Goal: Task Accomplishment & Management: Manage account settings

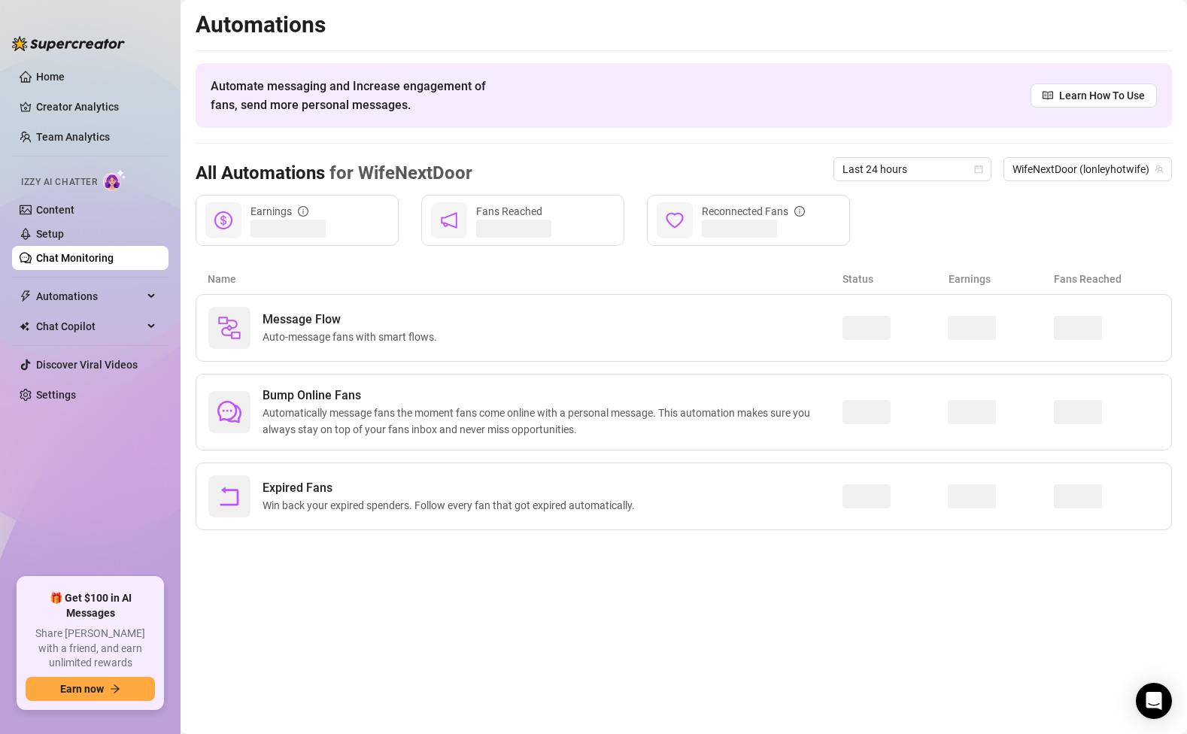
click at [94, 255] on link "Chat Monitoring" at bounding box center [74, 258] width 77 height 12
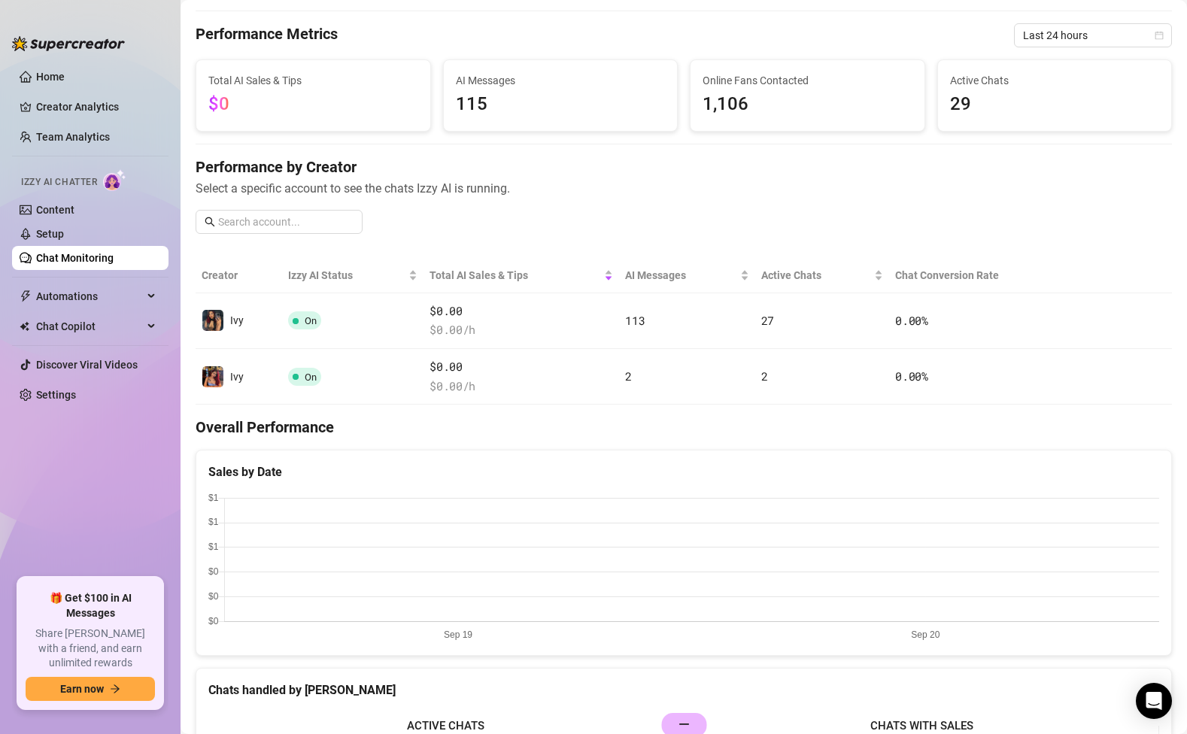
scroll to position [41, 0]
click at [63, 264] on link "Chat Monitoring" at bounding box center [74, 258] width 77 height 12
click at [62, 233] on link "Setup" at bounding box center [50, 234] width 28 height 12
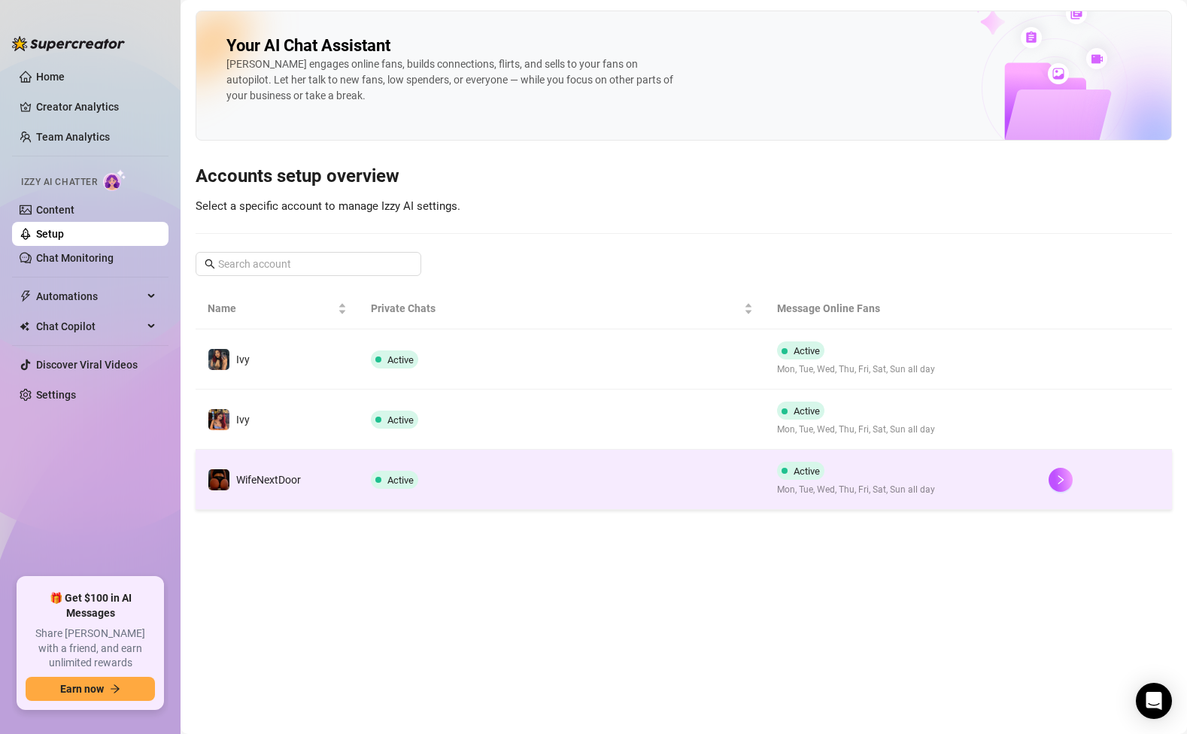
click at [506, 466] on td "Active" at bounding box center [562, 480] width 407 height 60
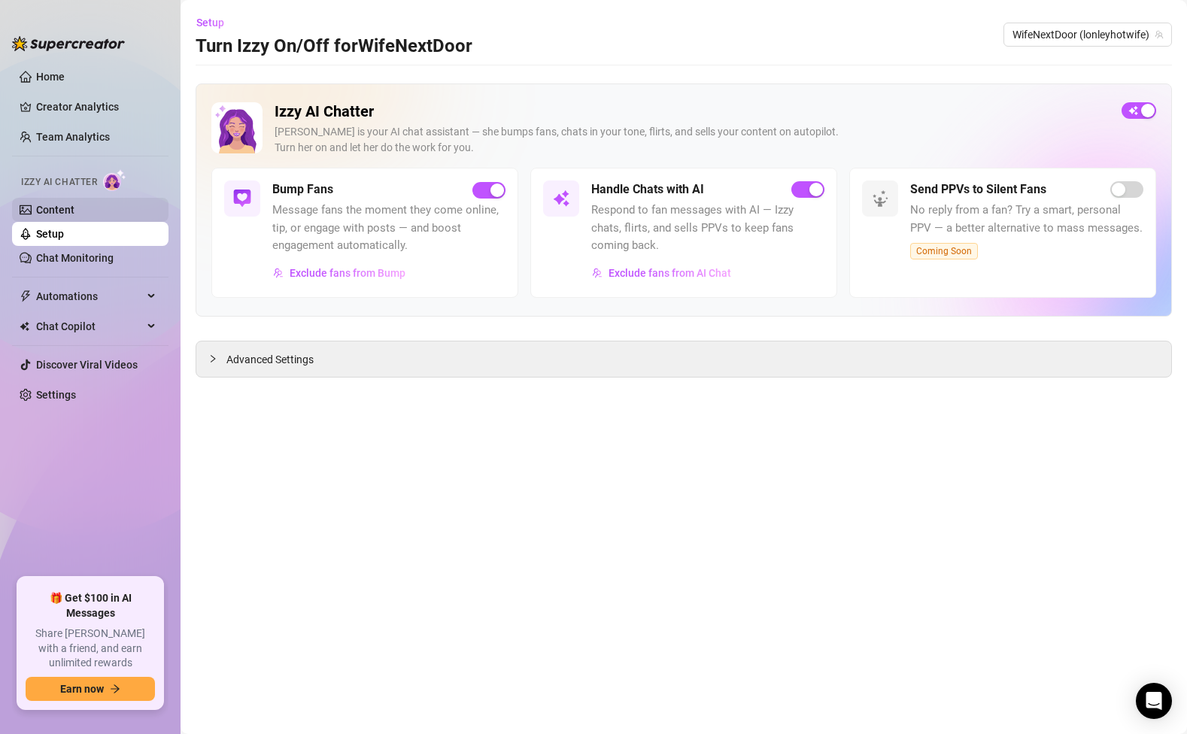
click at [60, 208] on link "Content" at bounding box center [55, 210] width 38 height 12
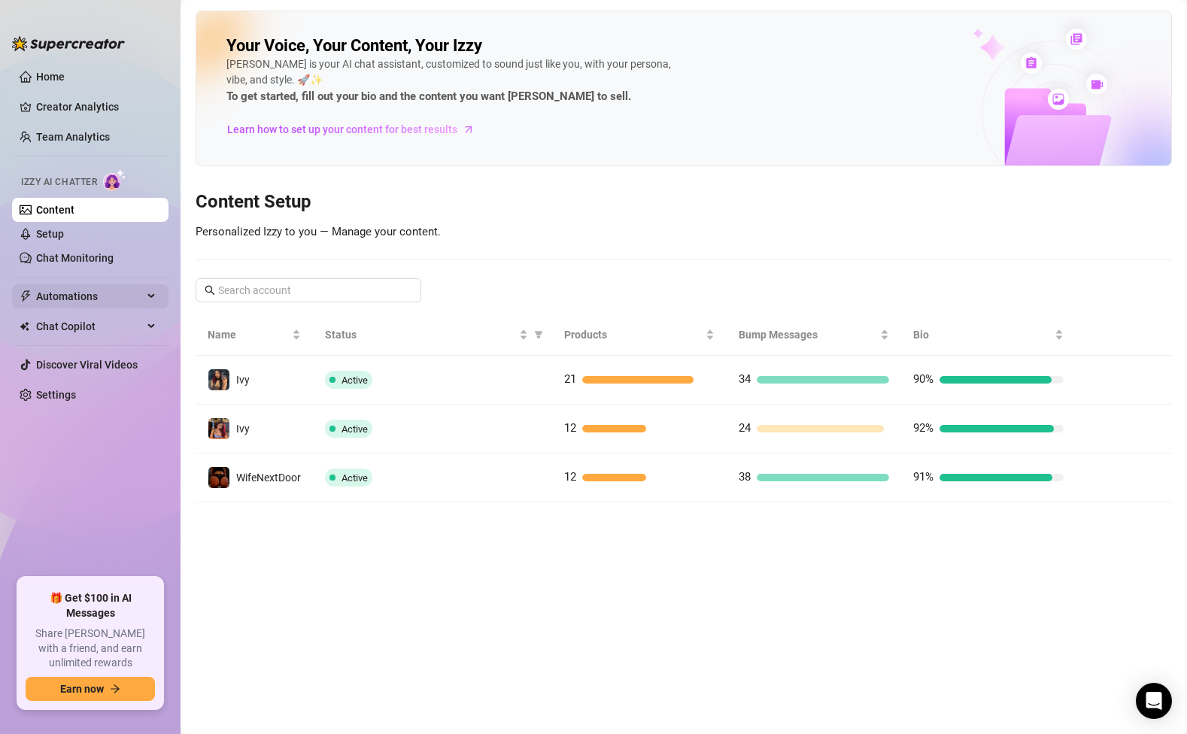
click at [103, 304] on span "Automations" at bounding box center [89, 296] width 107 height 24
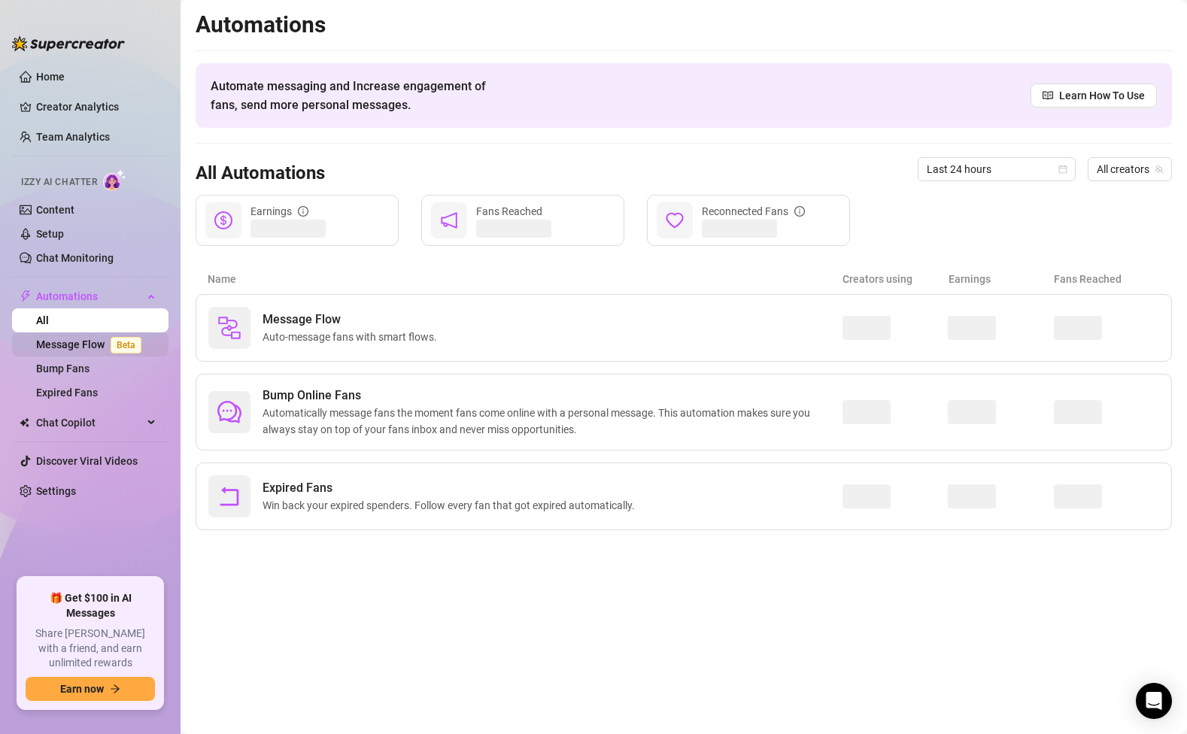
click at [83, 351] on link "Message Flow Beta" at bounding box center [91, 344] width 111 height 12
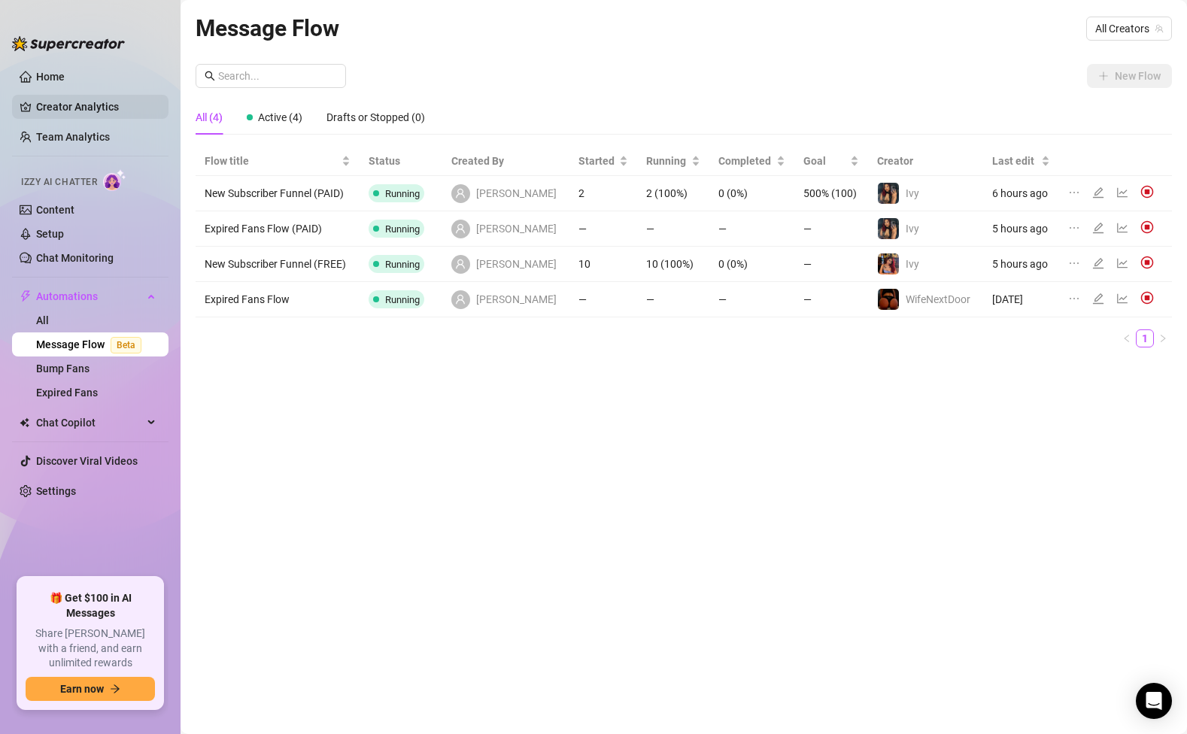
click at [63, 105] on link "Creator Analytics" at bounding box center [96, 107] width 120 height 24
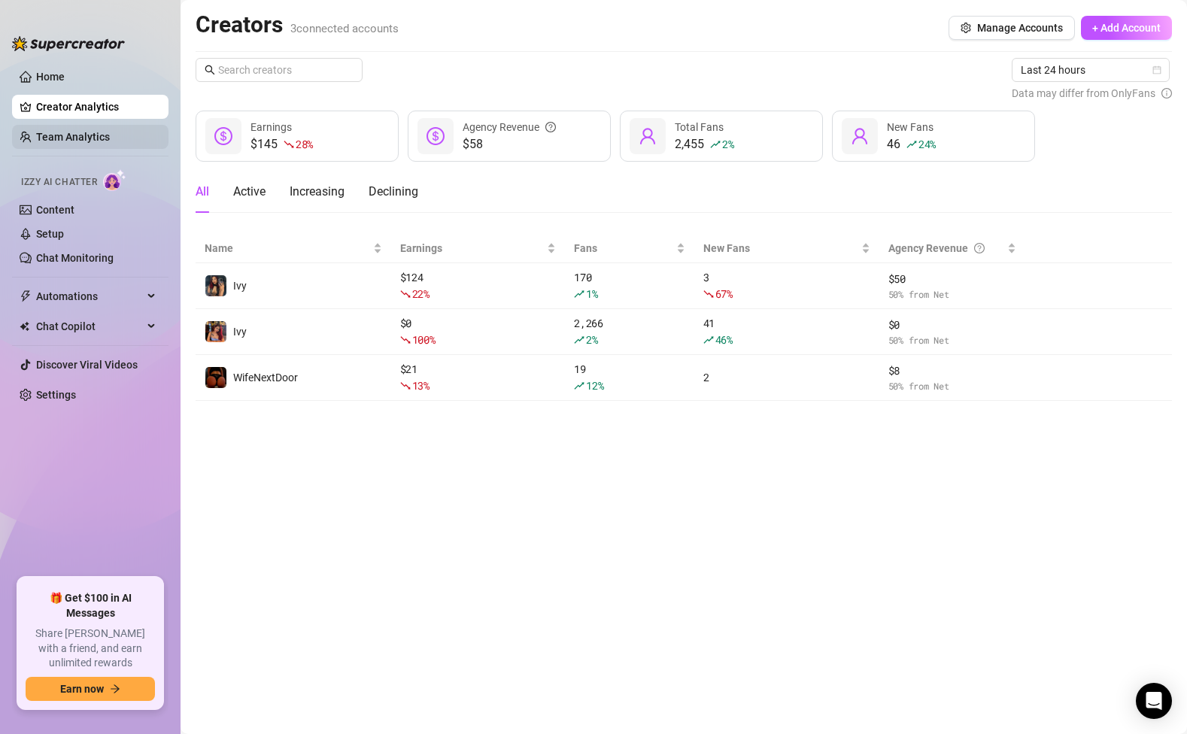
click at [80, 138] on link "Team Analytics" at bounding box center [73, 137] width 74 height 12
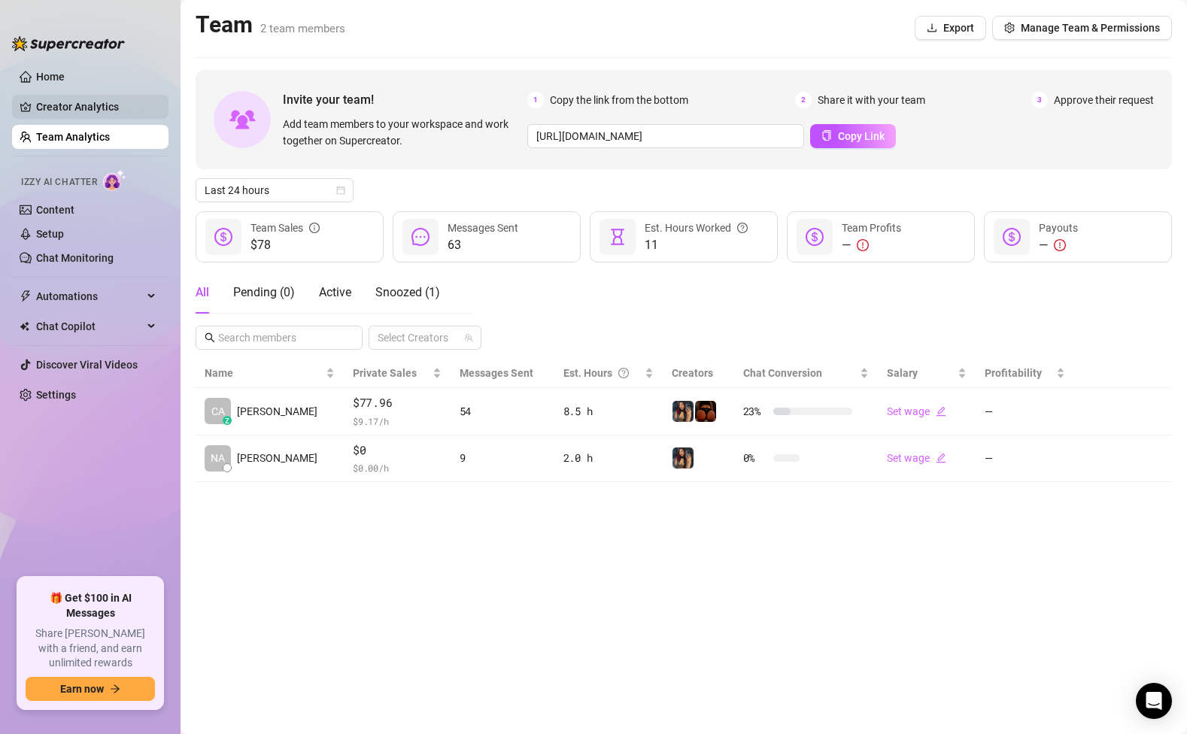
click at [76, 113] on link "Creator Analytics" at bounding box center [96, 107] width 120 height 24
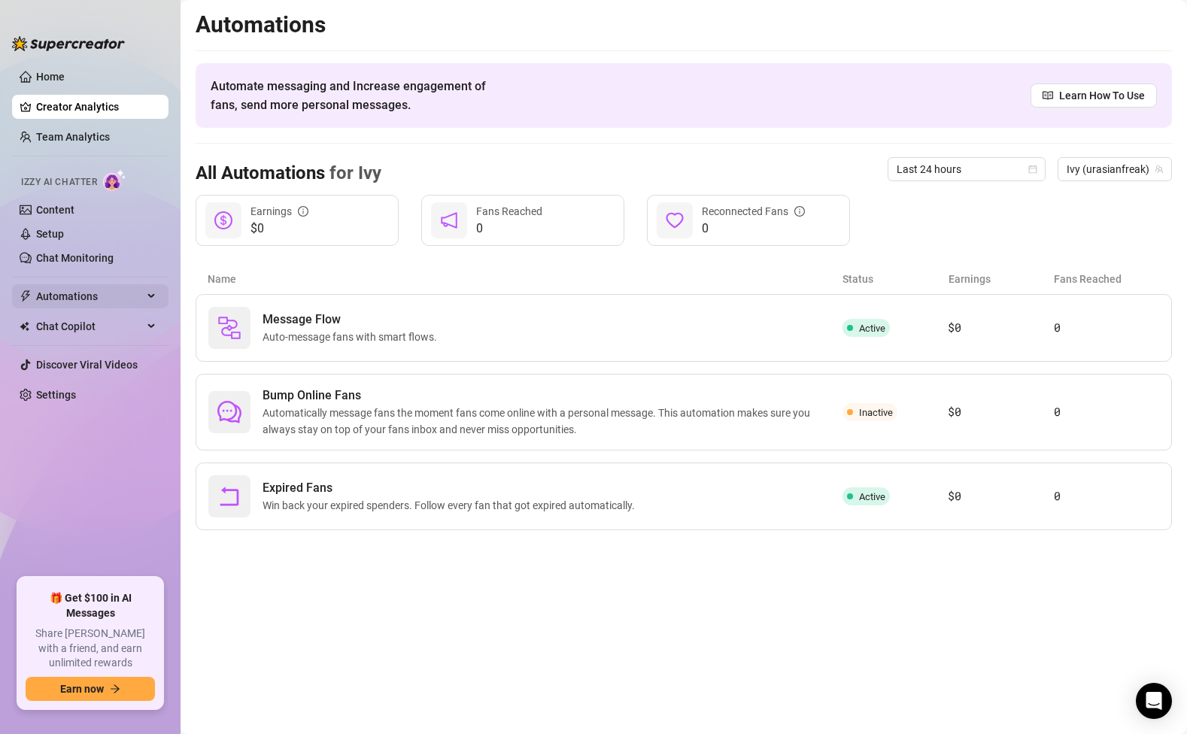
click at [77, 292] on span "Automations" at bounding box center [89, 296] width 107 height 24
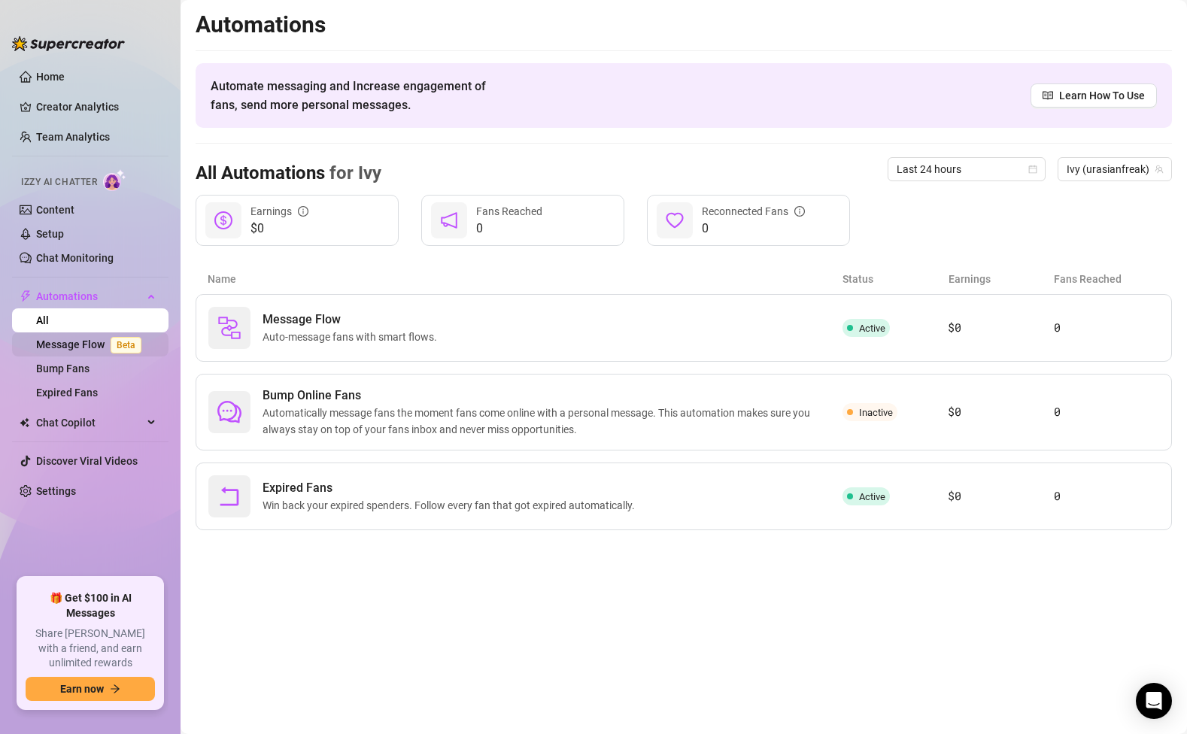
click at [80, 344] on link "Message Flow Beta" at bounding box center [91, 344] width 111 height 12
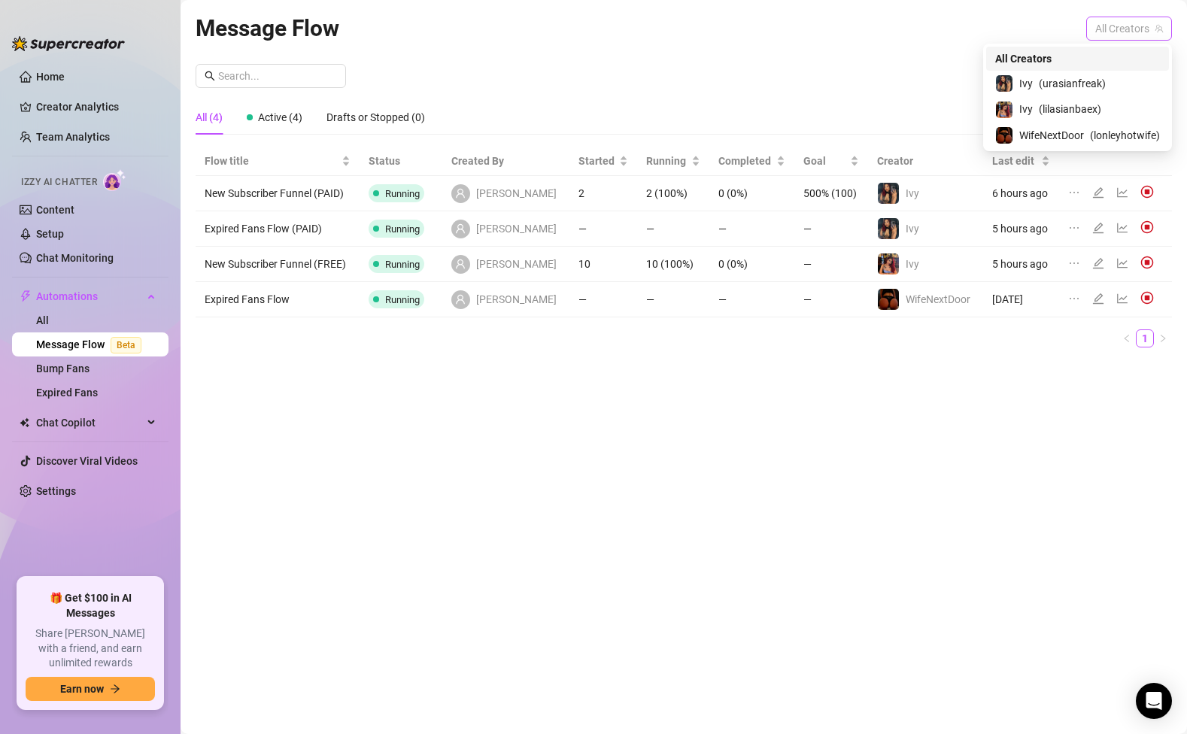
click at [1118, 24] on span "All Creators" at bounding box center [1129, 28] width 68 height 23
click at [1048, 87] on span "( urasianfreak )" at bounding box center [1072, 83] width 67 height 17
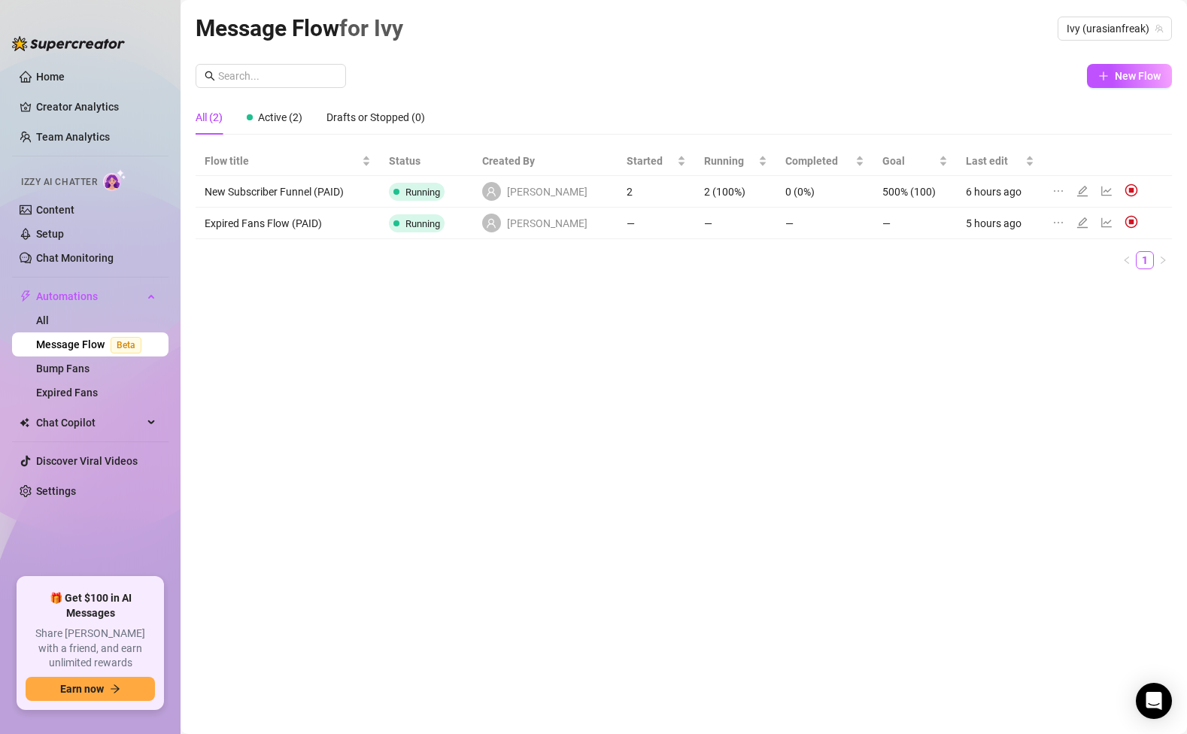
click at [1106, 59] on div "Message Flow for [PERSON_NAME] (urasianfreak) New Flow All (2) Active (2) Draft…" at bounding box center [684, 350] width 976 height 678
click at [1106, 66] on button "New Flow" at bounding box center [1129, 76] width 85 height 24
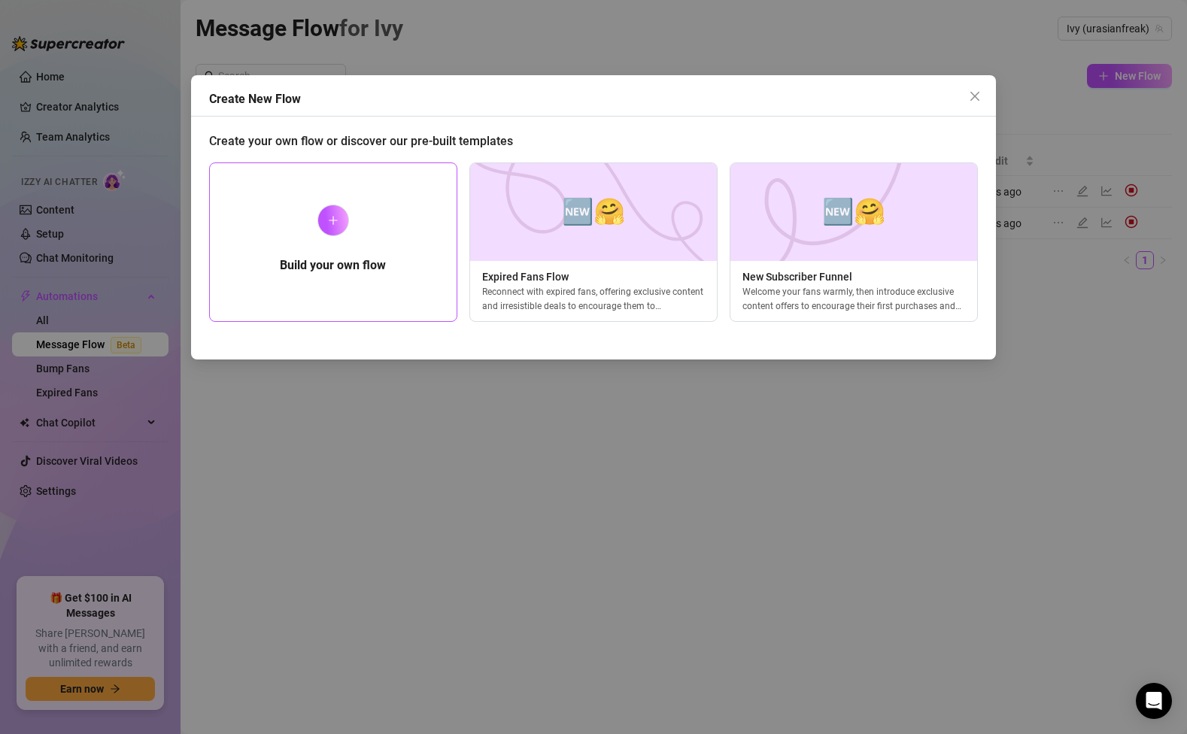
click at [343, 236] on div "Build your own flow" at bounding box center [333, 241] width 248 height 159
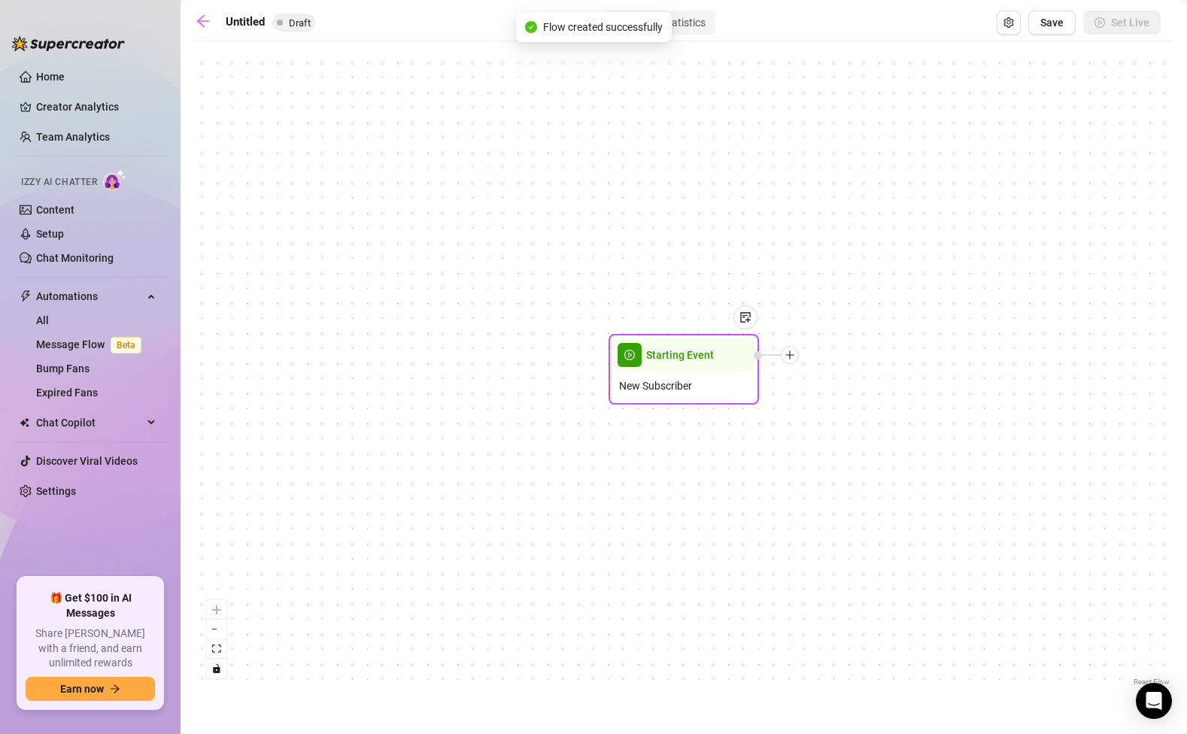
click at [657, 357] on span "Starting Event" at bounding box center [680, 355] width 68 height 17
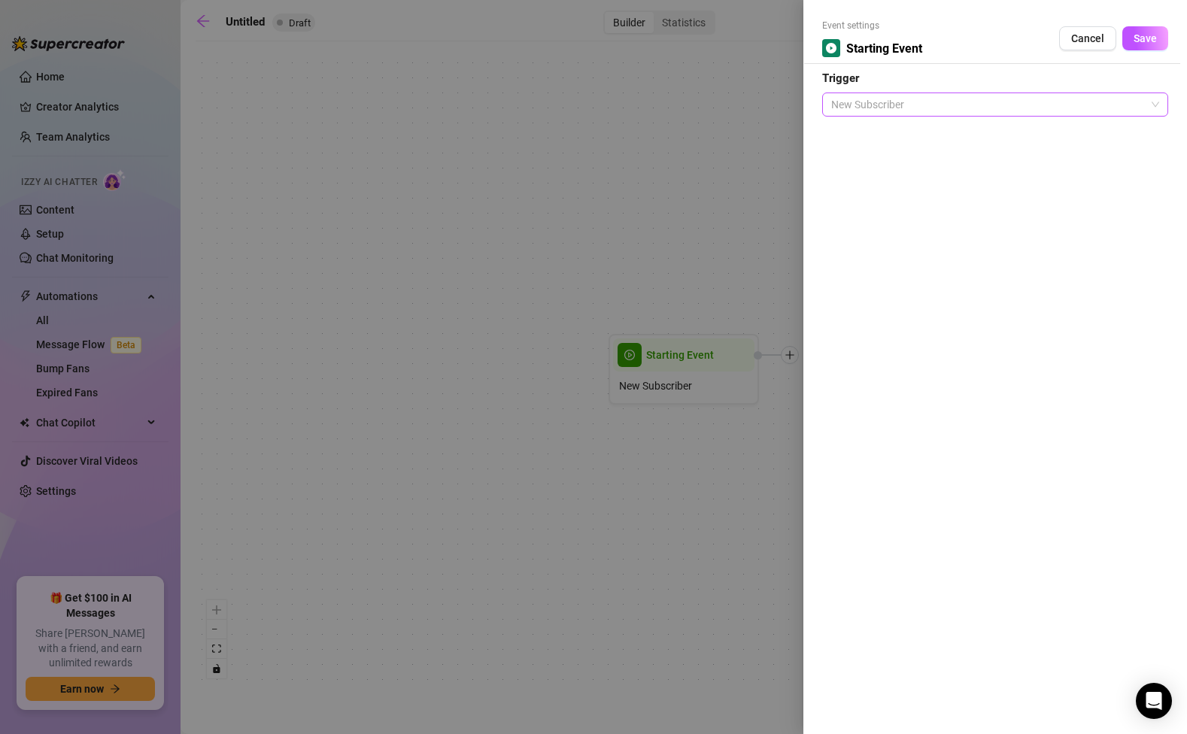
click at [895, 103] on span "New Subscriber" at bounding box center [995, 104] width 328 height 23
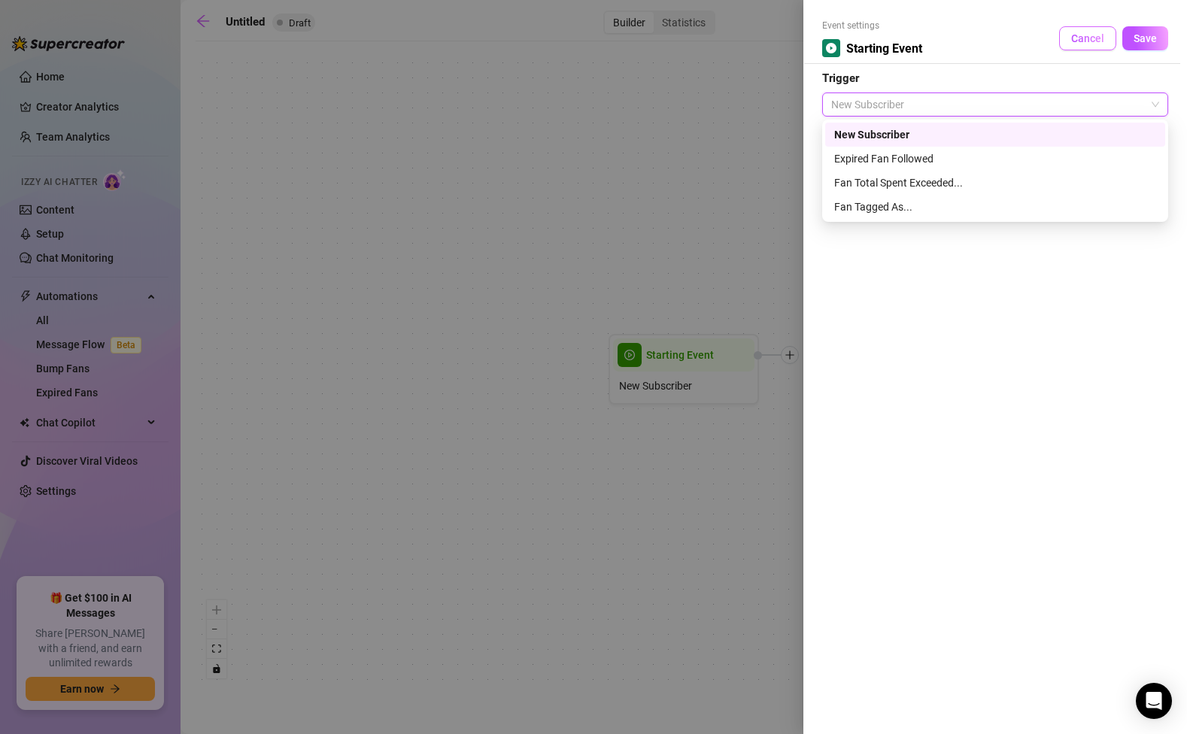
click at [1089, 38] on span "Cancel" at bounding box center [1087, 38] width 33 height 12
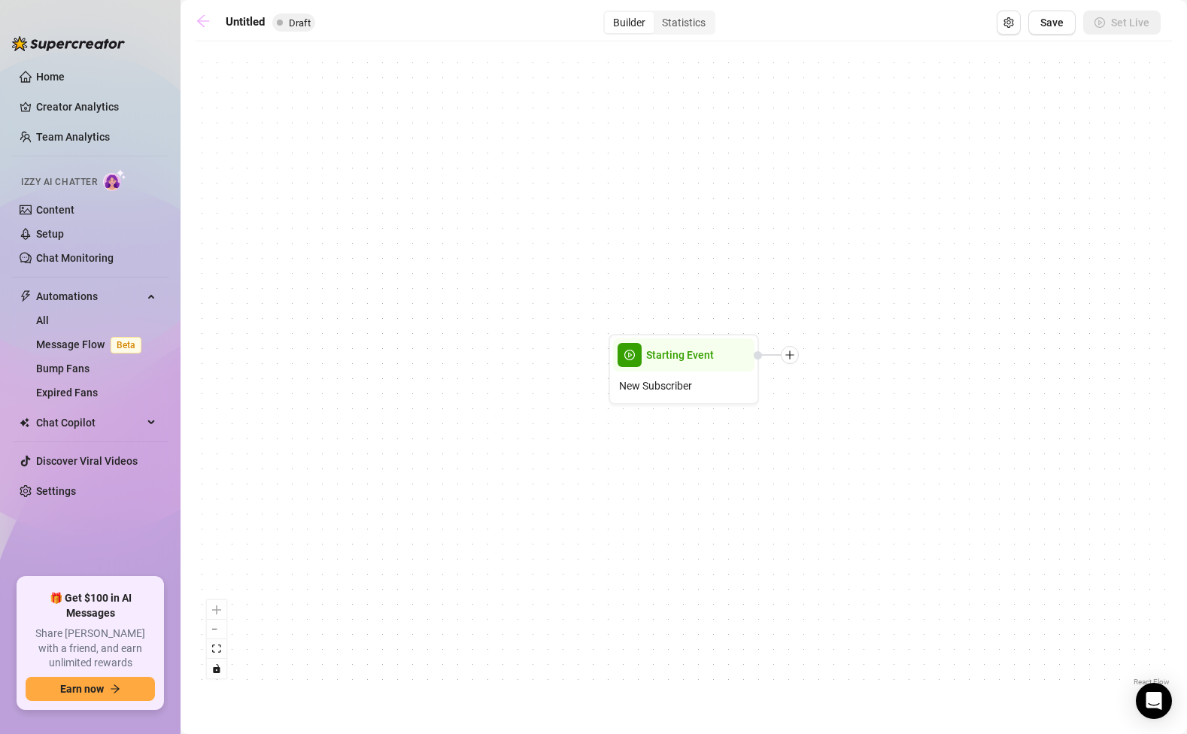
click at [204, 25] on icon "arrow-left" at bounding box center [203, 21] width 15 height 15
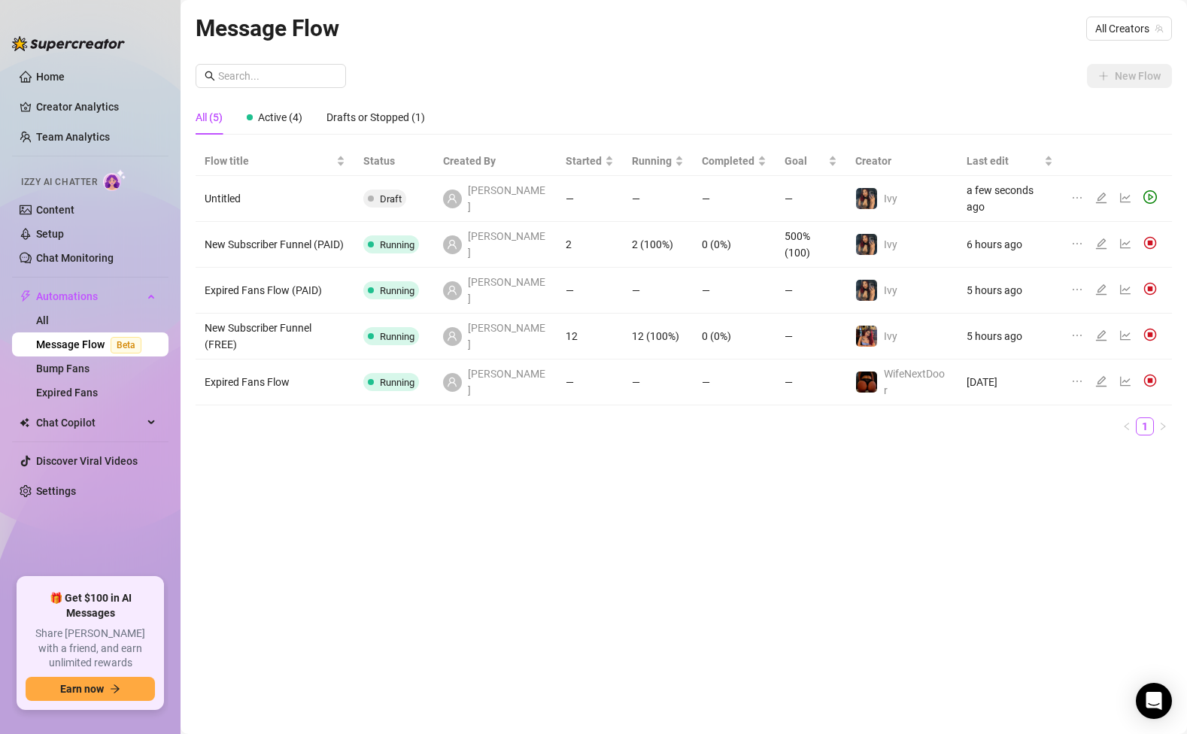
click at [1073, 197] on icon "ellipsis" at bounding box center [1077, 198] width 9 height 2
click at [973, 258] on span "Delete" at bounding box center [1009, 265] width 114 height 17
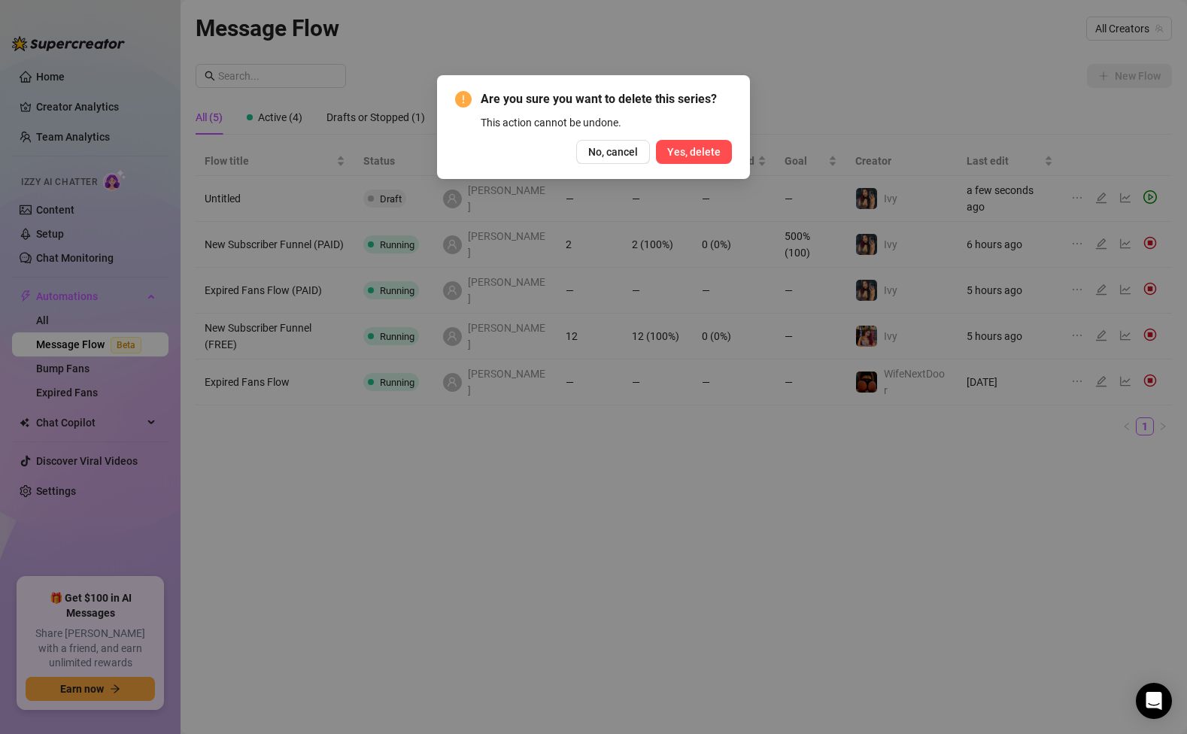
click at [718, 153] on span "Yes, delete" at bounding box center [693, 152] width 53 height 12
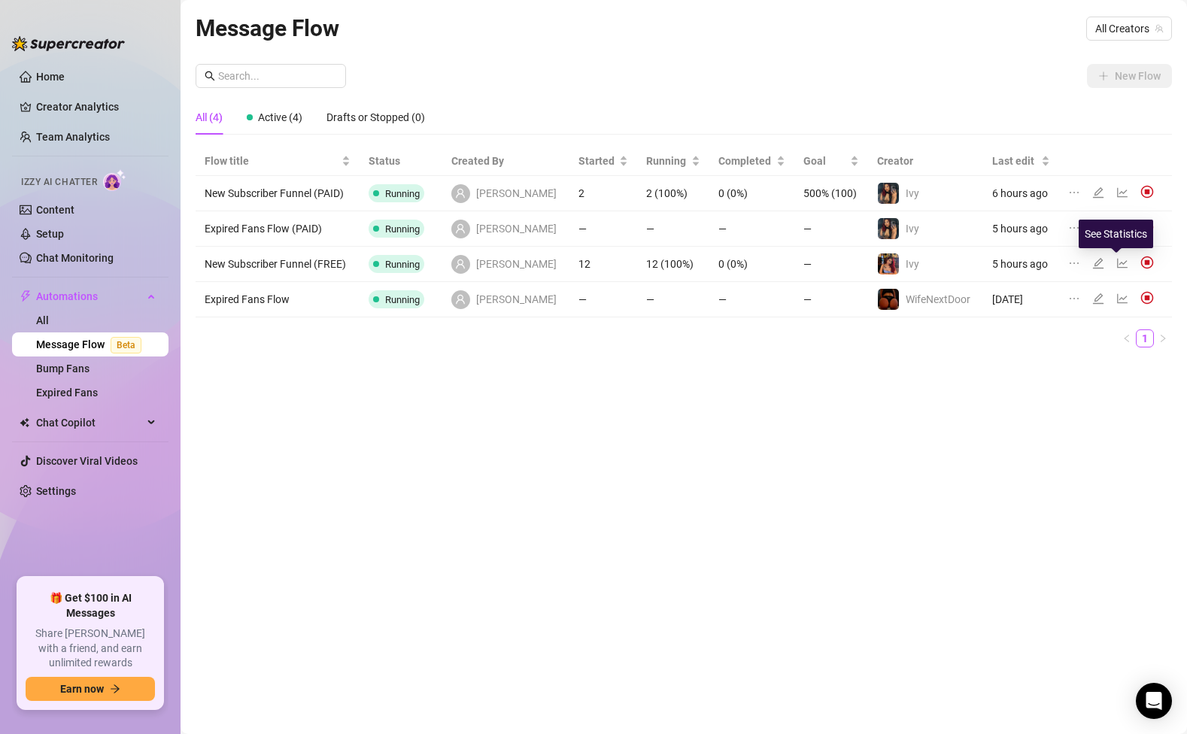
click at [1117, 266] on icon "line-chart" at bounding box center [1122, 263] width 12 height 12
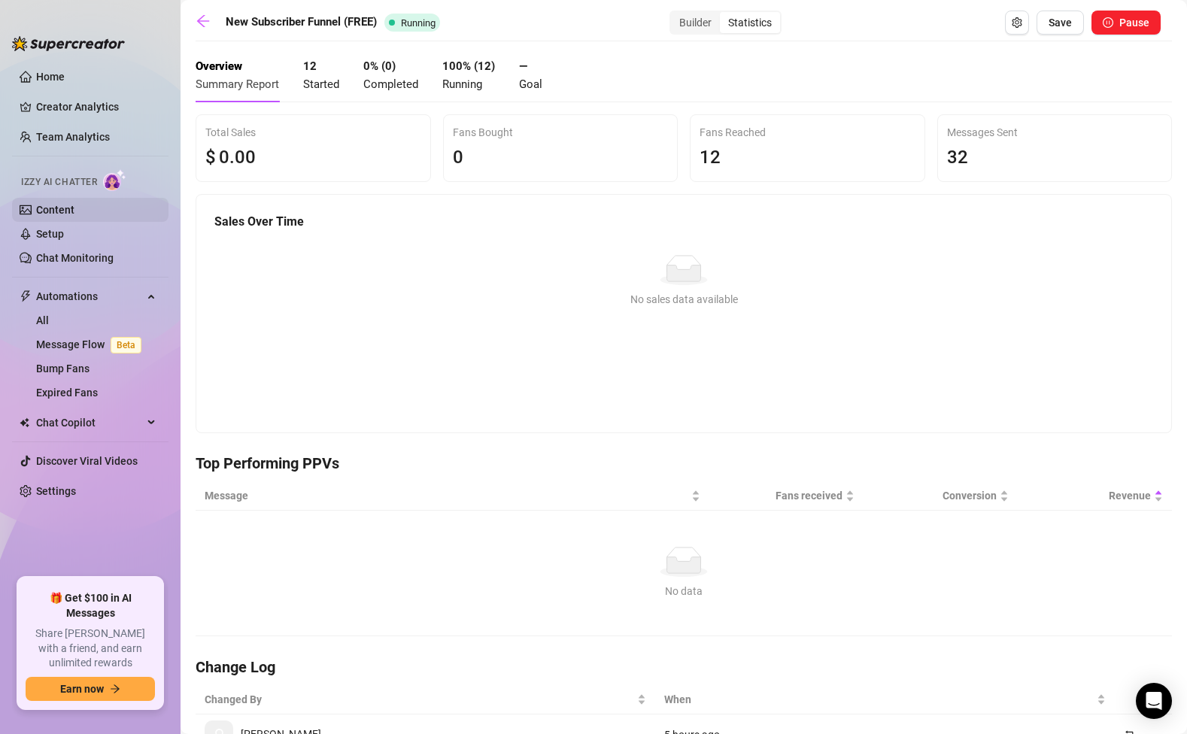
click at [58, 208] on link "Content" at bounding box center [55, 210] width 38 height 12
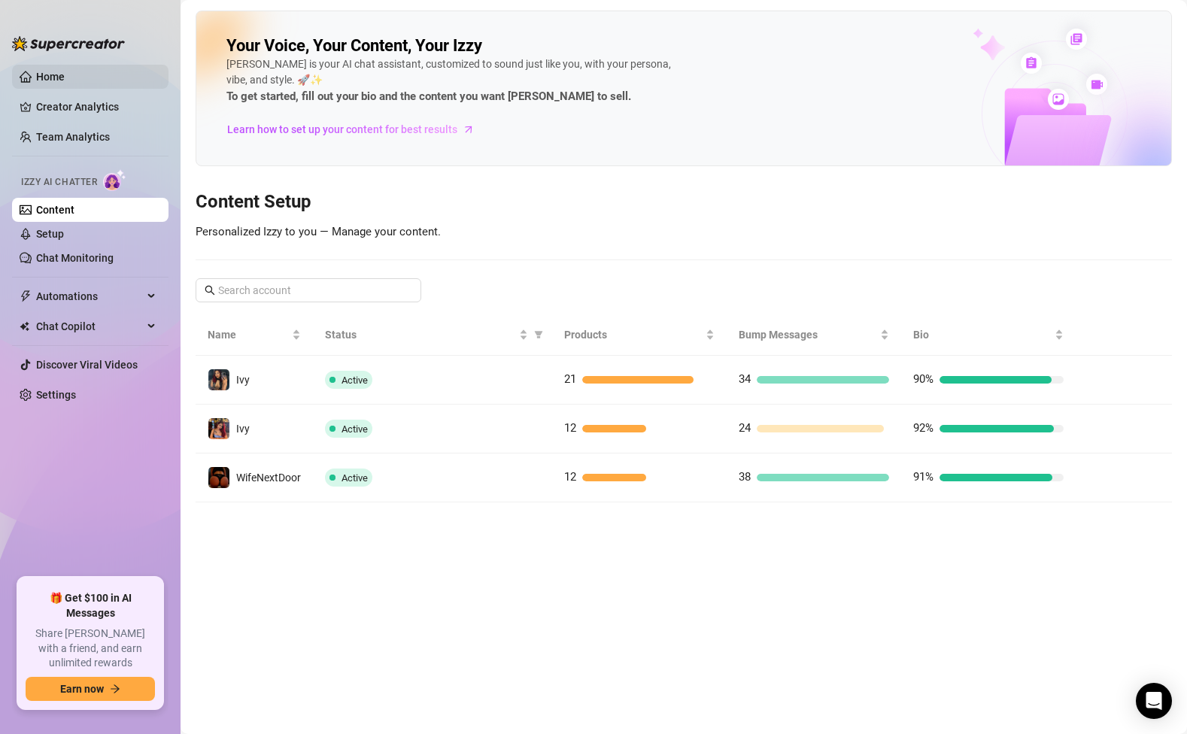
click at [54, 71] on link "Home" at bounding box center [50, 77] width 29 height 12
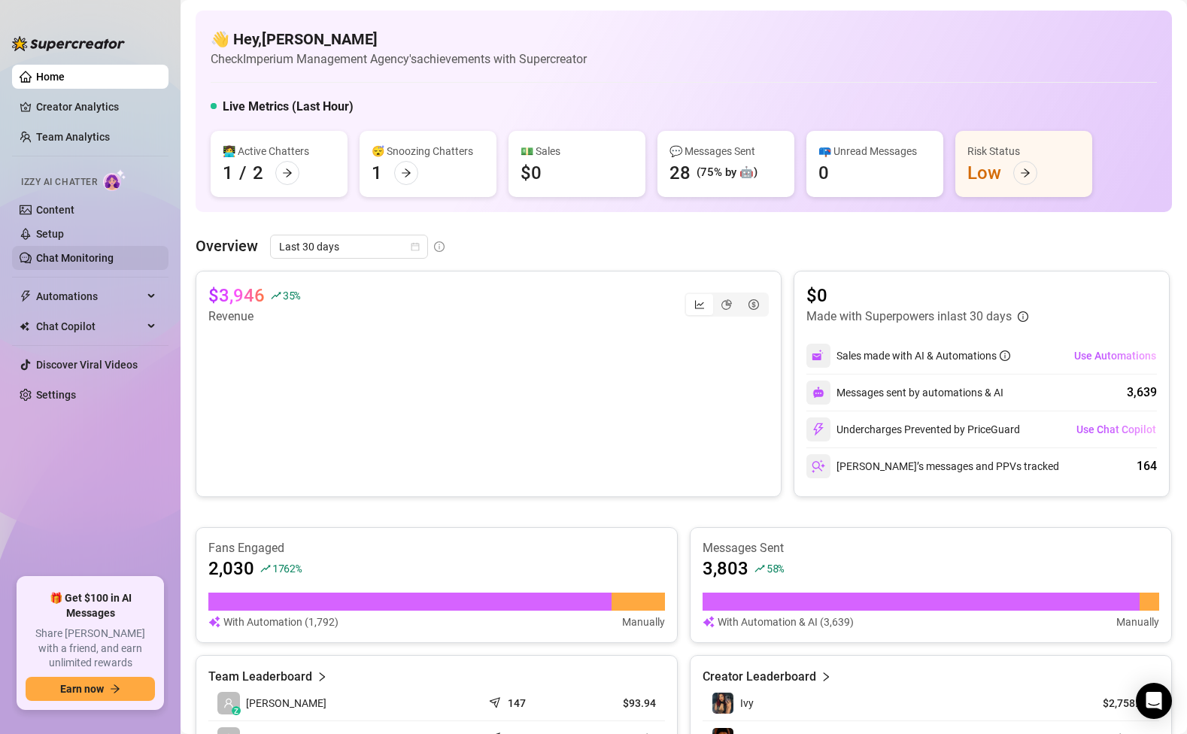
click at [102, 255] on link "Chat Monitoring" at bounding box center [74, 258] width 77 height 12
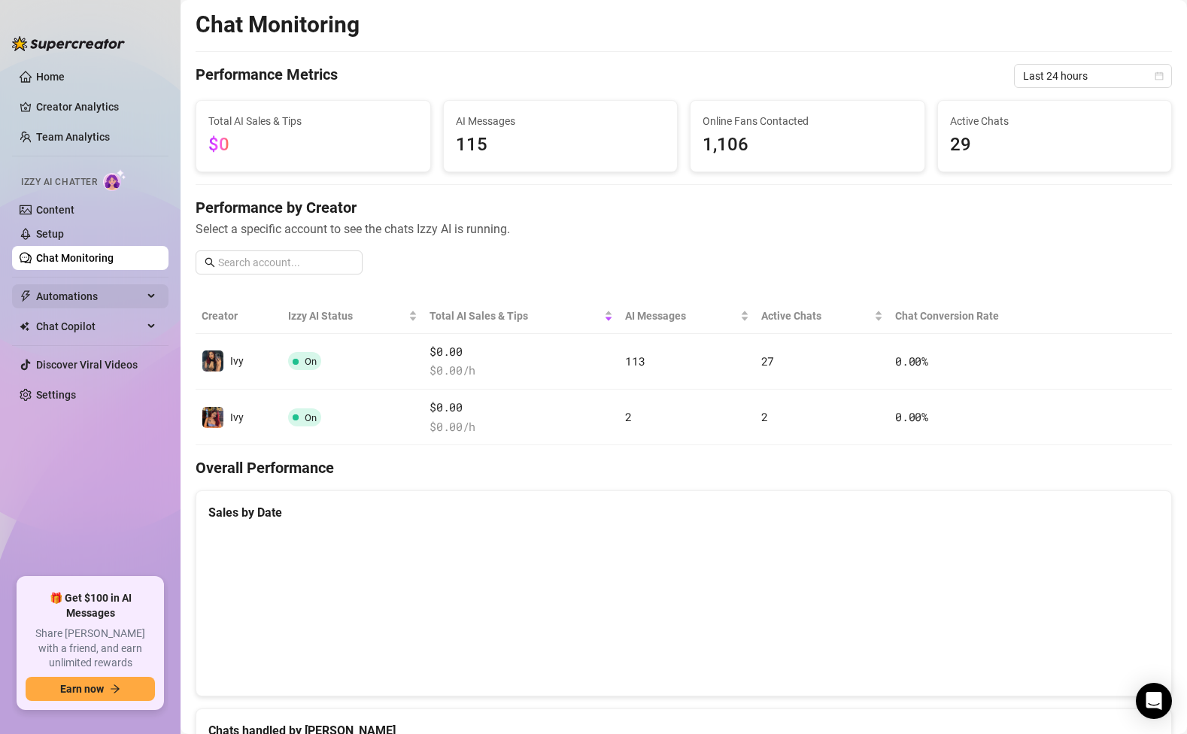
click at [59, 298] on span "Automations" at bounding box center [89, 296] width 107 height 24
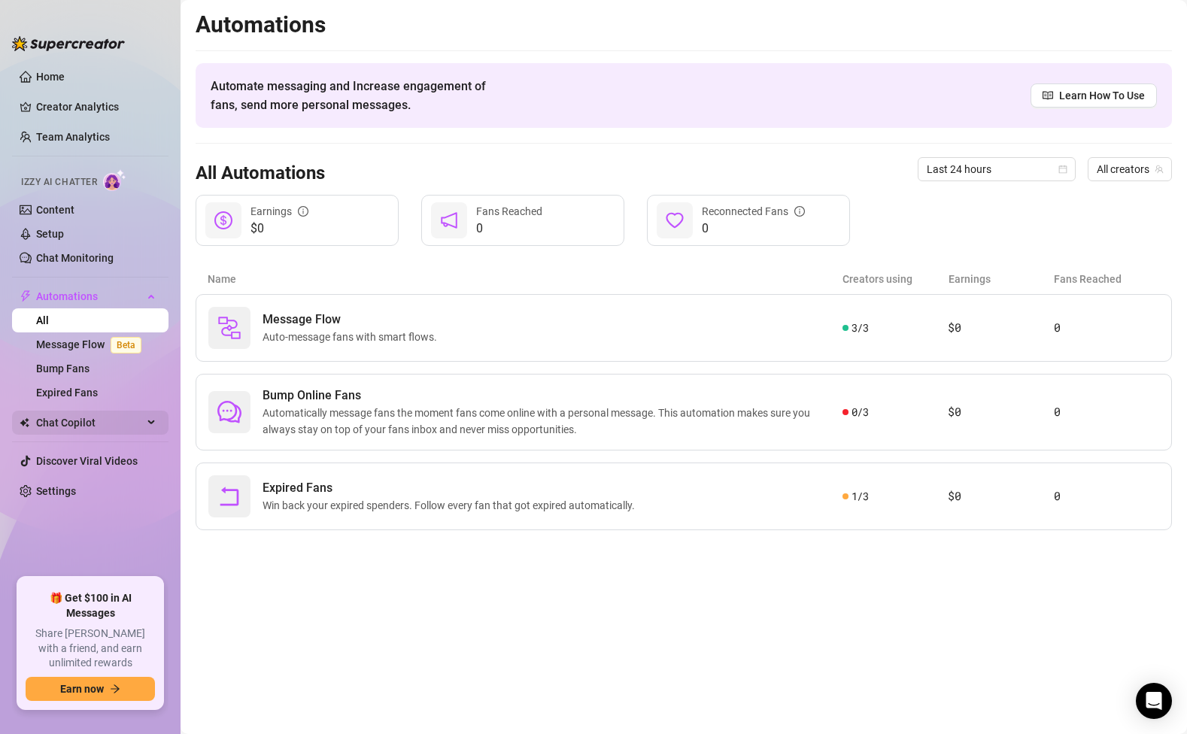
click at [72, 419] on span "Chat Copilot" at bounding box center [89, 423] width 107 height 24
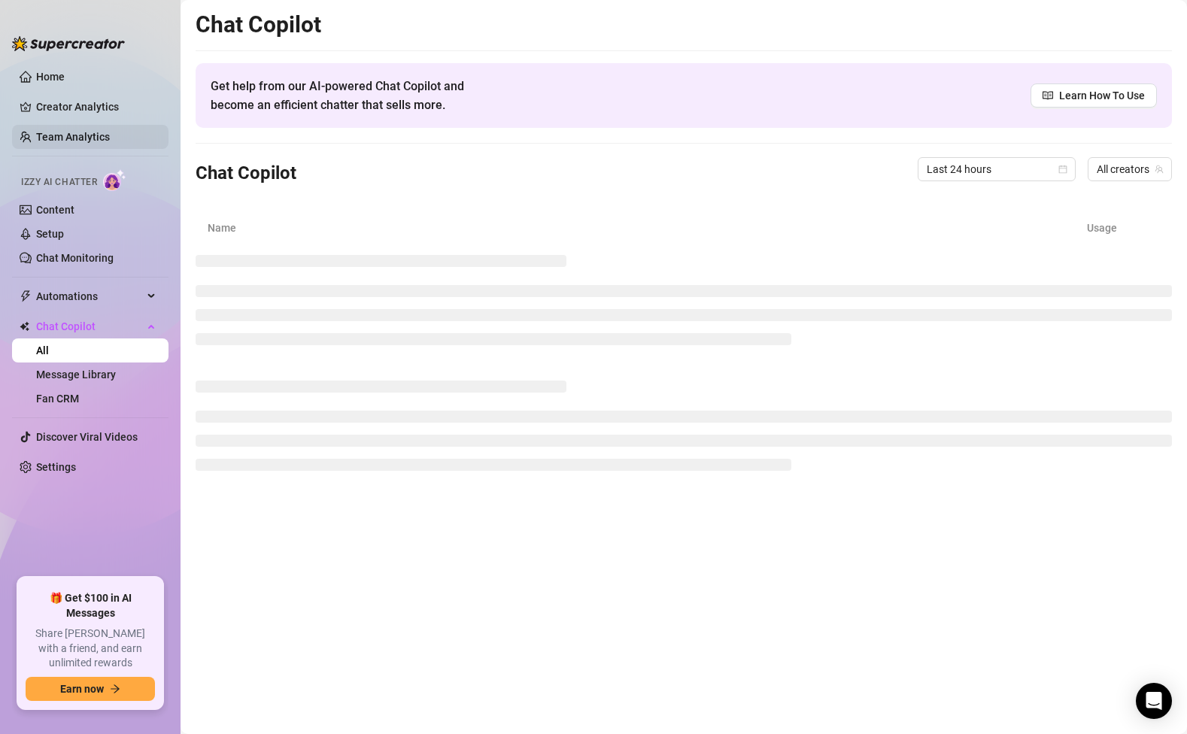
click at [92, 138] on link "Team Analytics" at bounding box center [73, 137] width 74 height 12
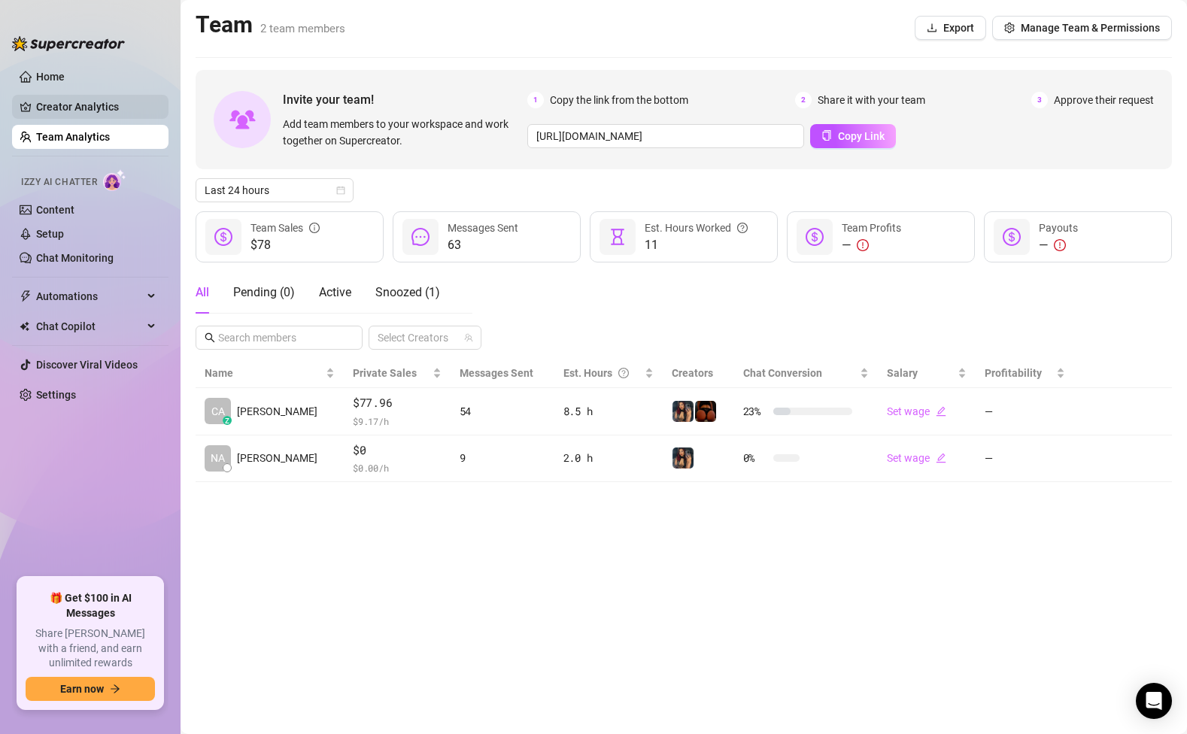
click at [81, 107] on link "Creator Analytics" at bounding box center [96, 107] width 120 height 24
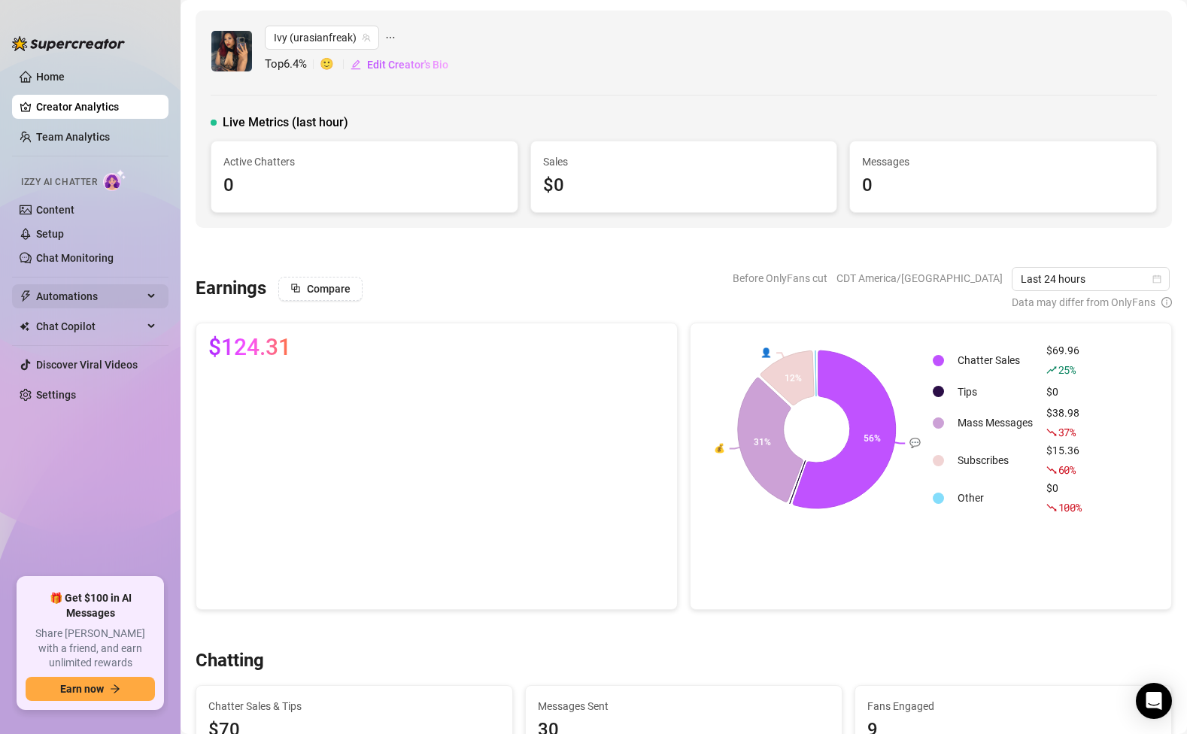
click at [94, 294] on span "Automations" at bounding box center [89, 296] width 107 height 24
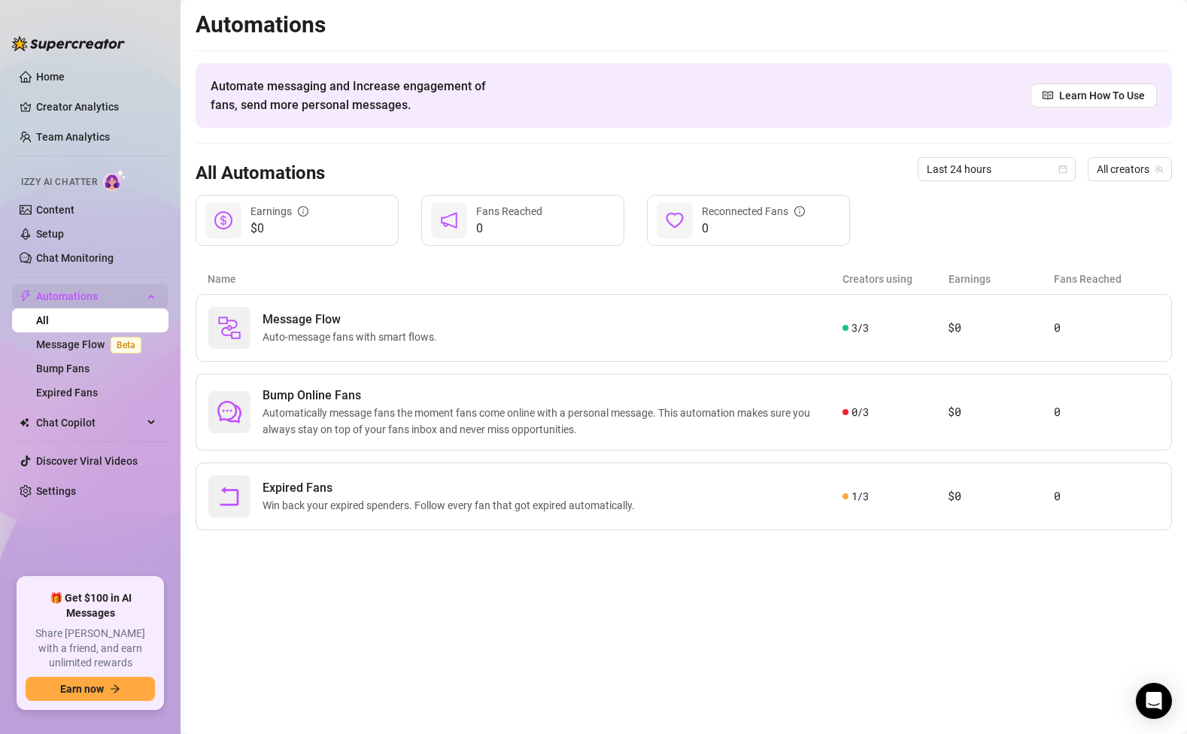
click at [106, 289] on span "Automations" at bounding box center [89, 296] width 107 height 24
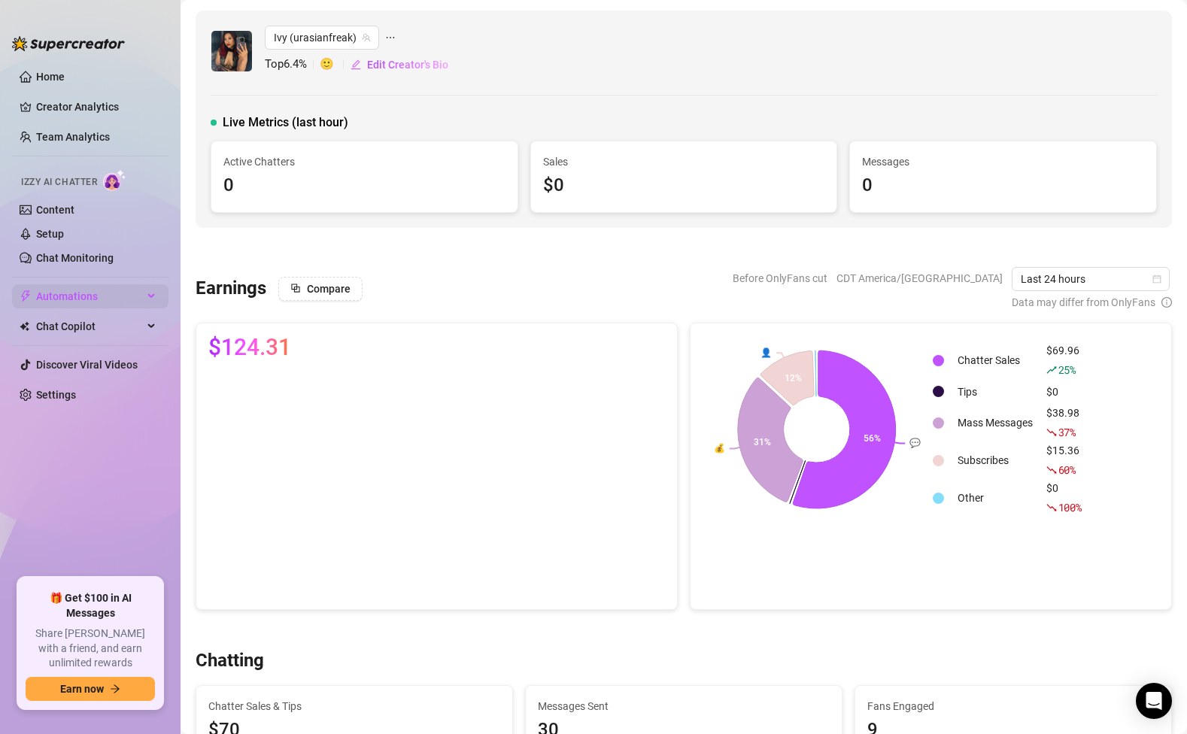
click at [91, 291] on span "Automations" at bounding box center [89, 296] width 107 height 24
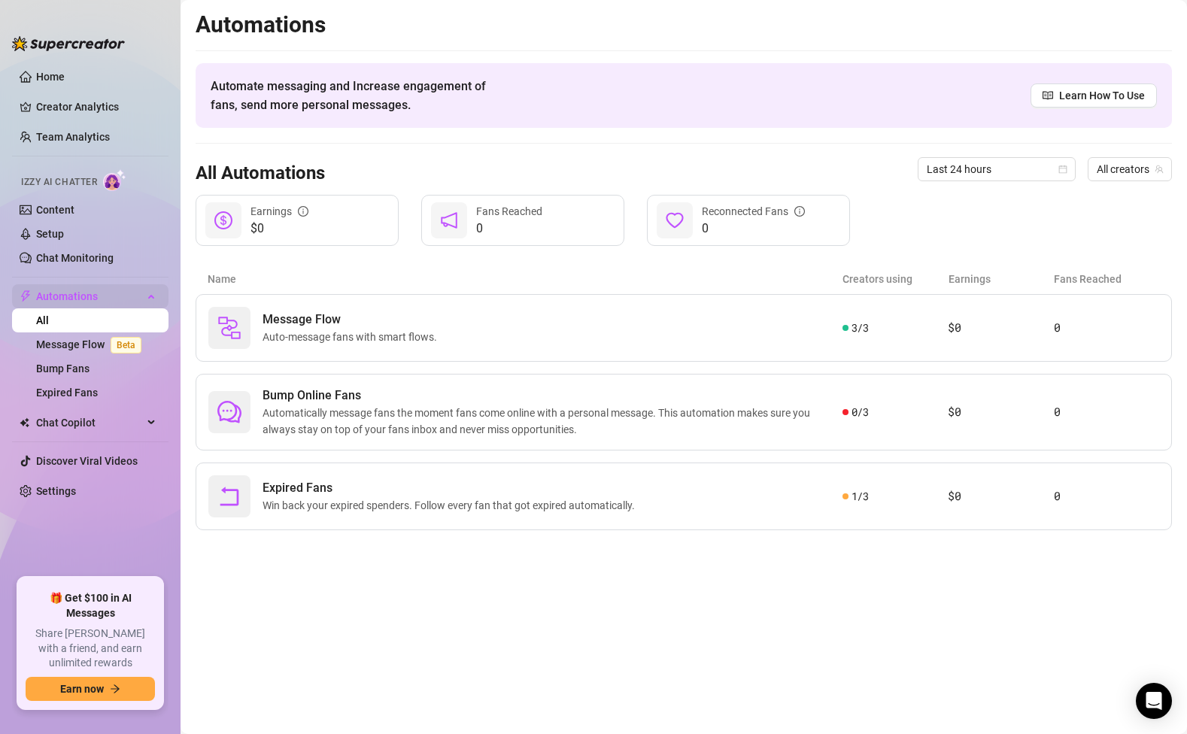
click at [91, 291] on span "Automations" at bounding box center [89, 296] width 107 height 24
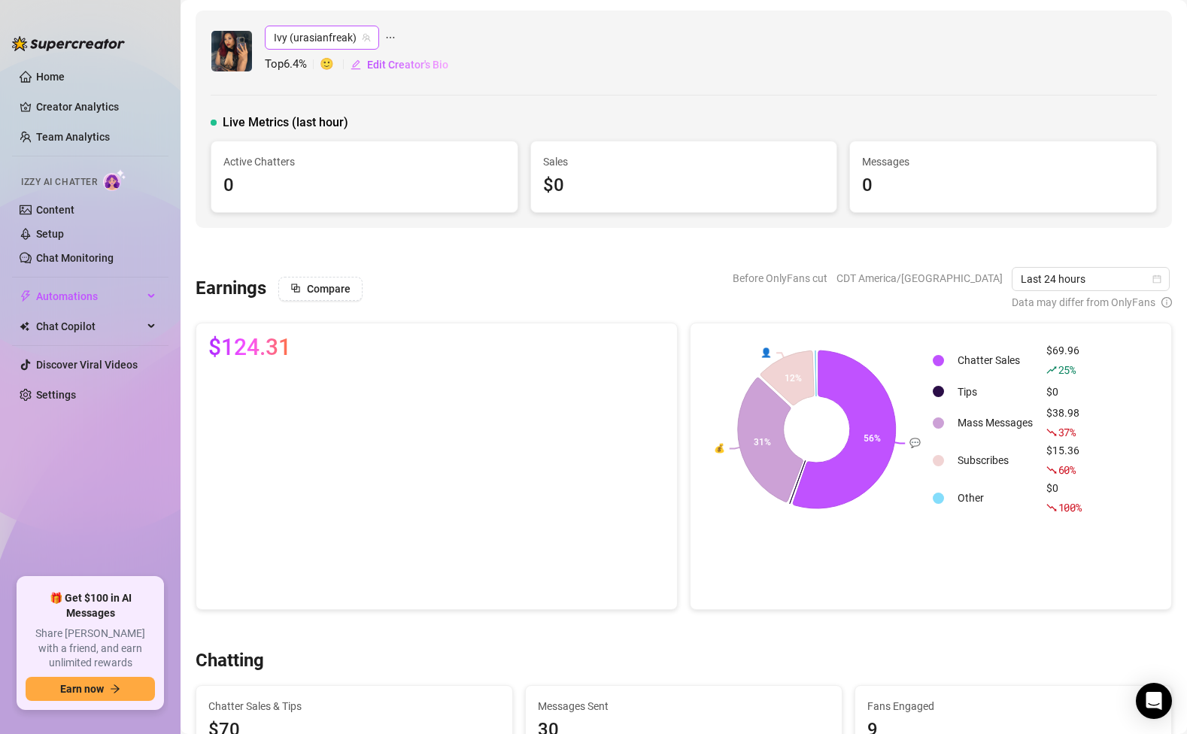
click at [331, 35] on span "Ivy (urasianfreak)" at bounding box center [322, 37] width 96 height 23
click at [325, 35] on span "Ivy (urasianfreak)" at bounding box center [322, 37] width 96 height 23
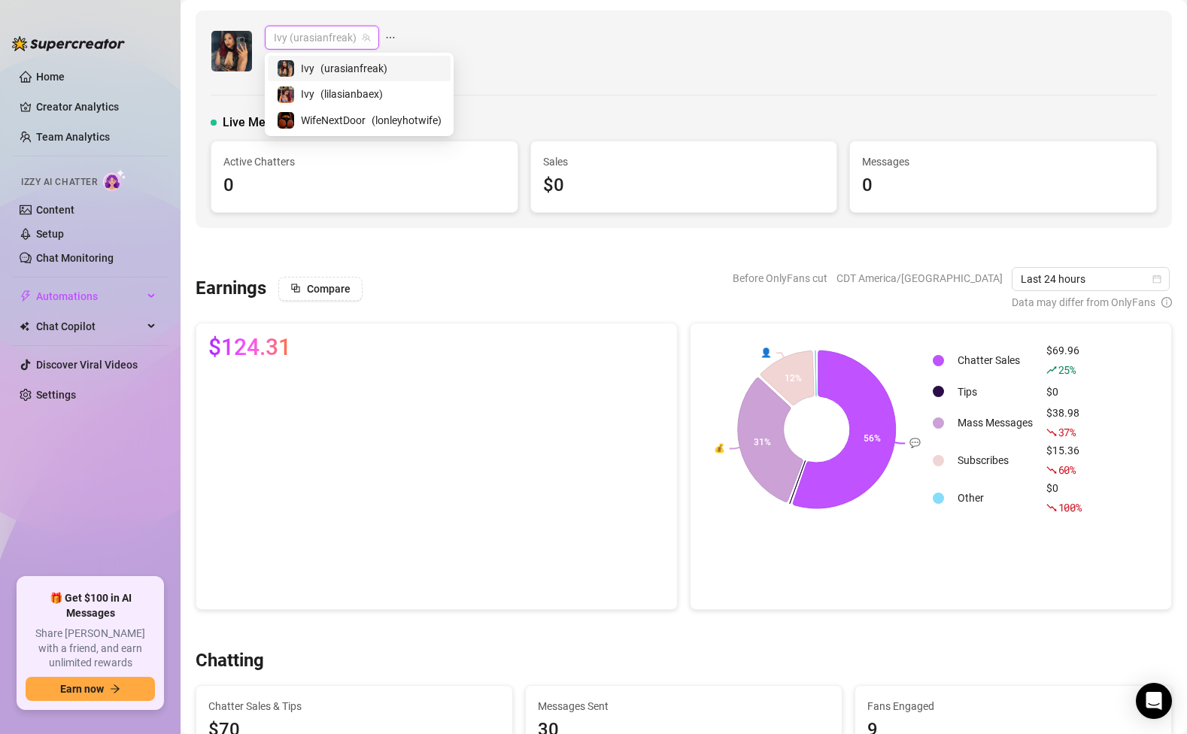
click at [325, 35] on span "Ivy (urasianfreak)" at bounding box center [322, 37] width 96 height 23
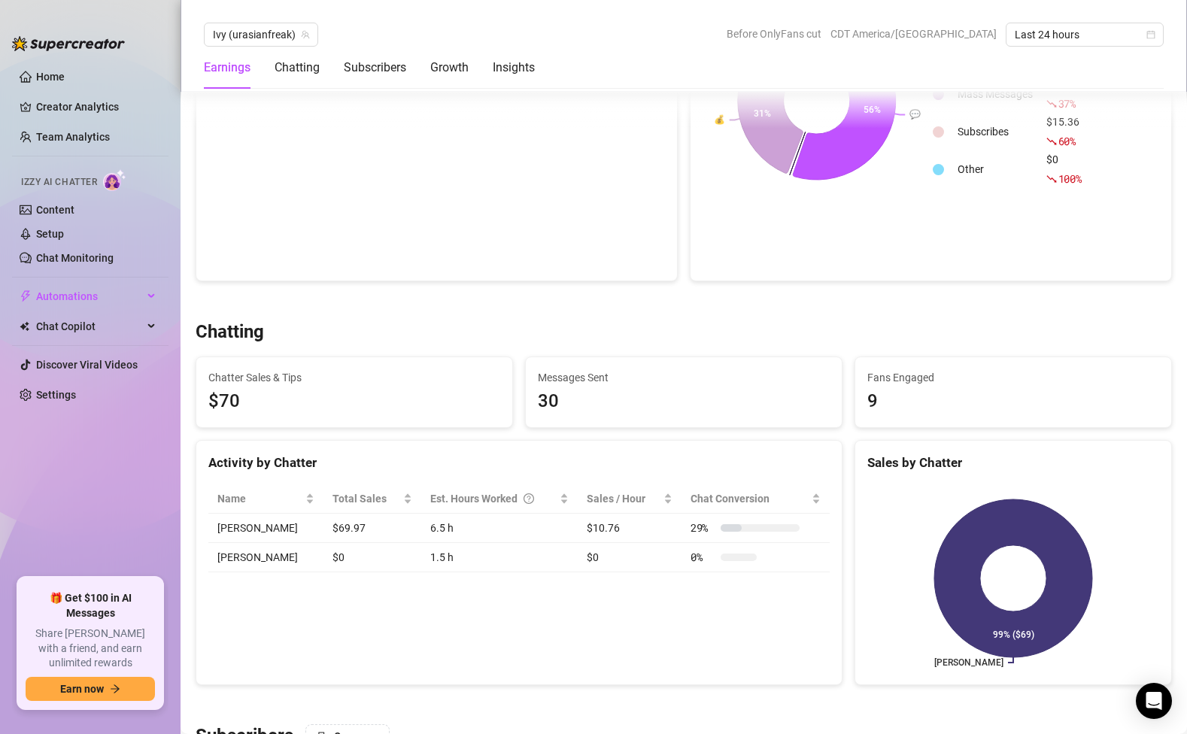
click at [475, 298] on div at bounding box center [684, 300] width 976 height 15
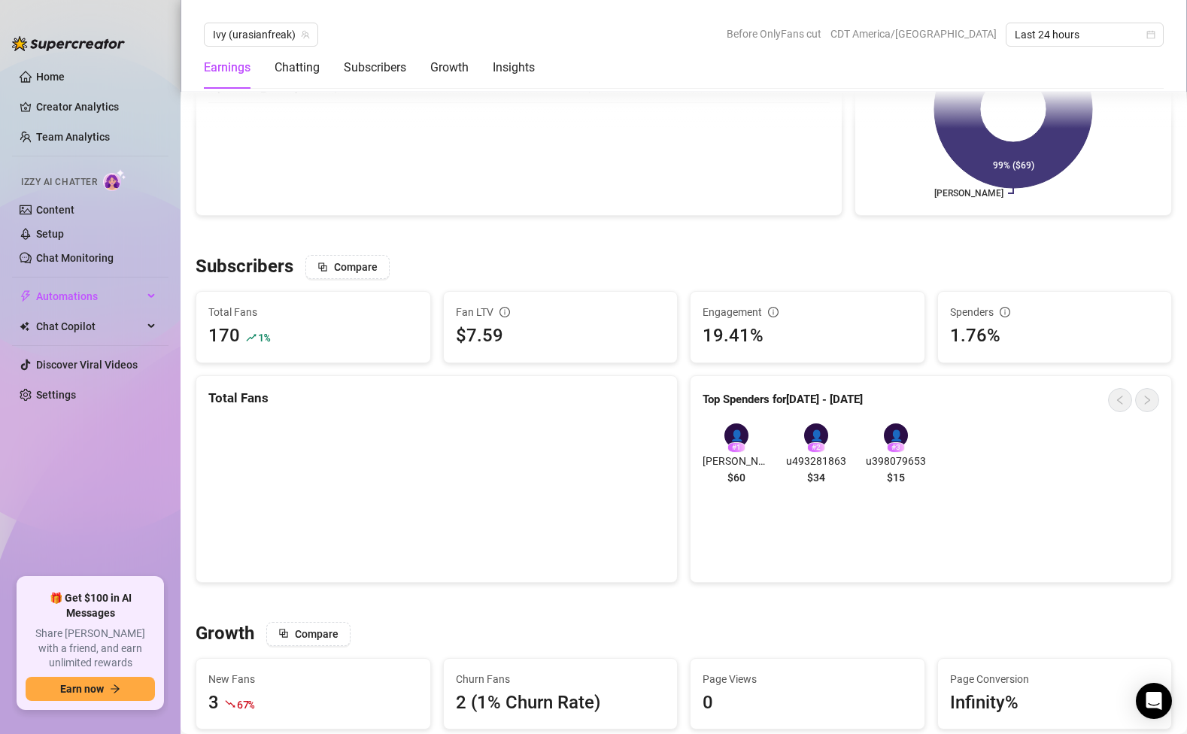
scroll to position [860, 0]
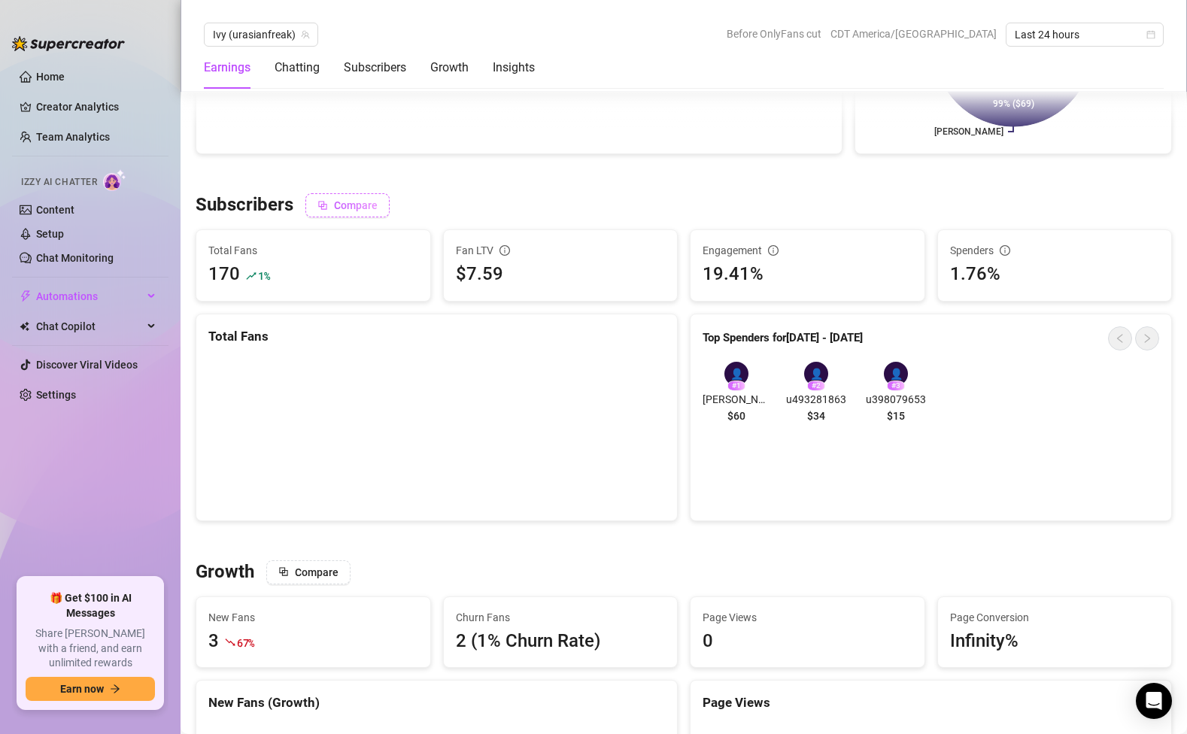
click at [346, 208] on span "Compare" at bounding box center [356, 205] width 44 height 12
click at [529, 202] on span "Disable" at bounding box center [525, 205] width 36 height 12
click at [317, 205] on icon "block" at bounding box center [322, 205] width 11 height 11
click at [533, 202] on span "Disable" at bounding box center [525, 205] width 36 height 12
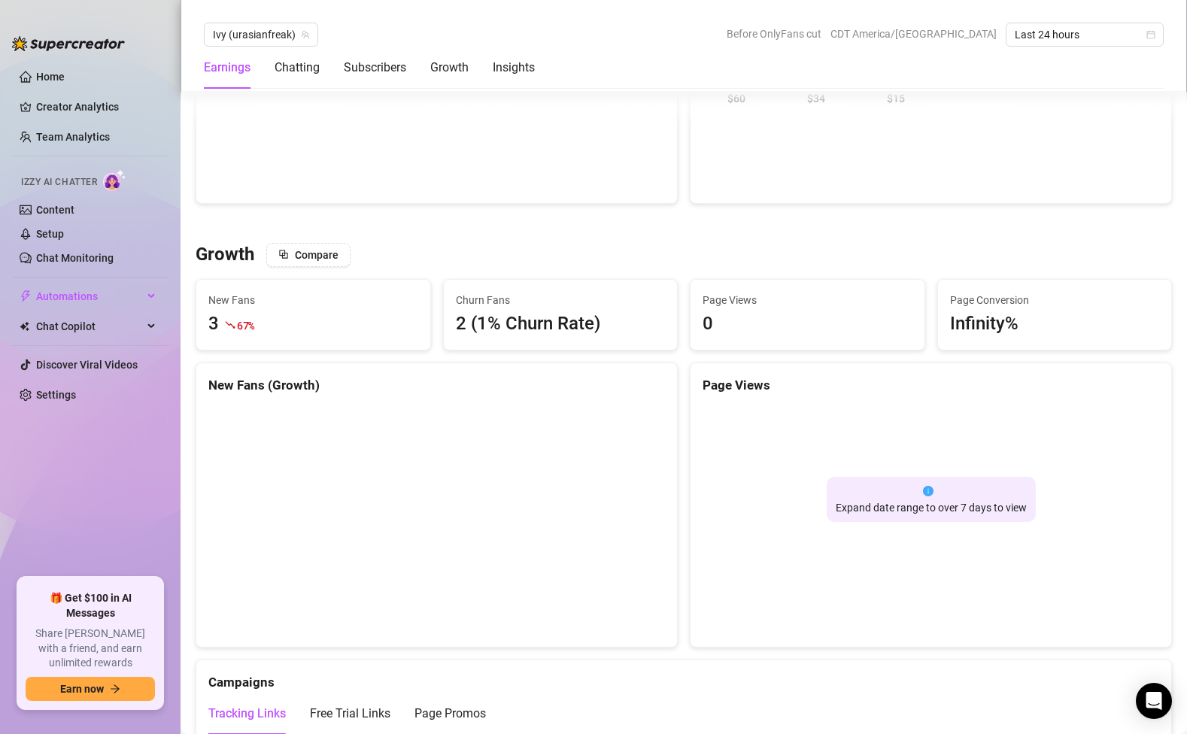
scroll to position [1197, 0]
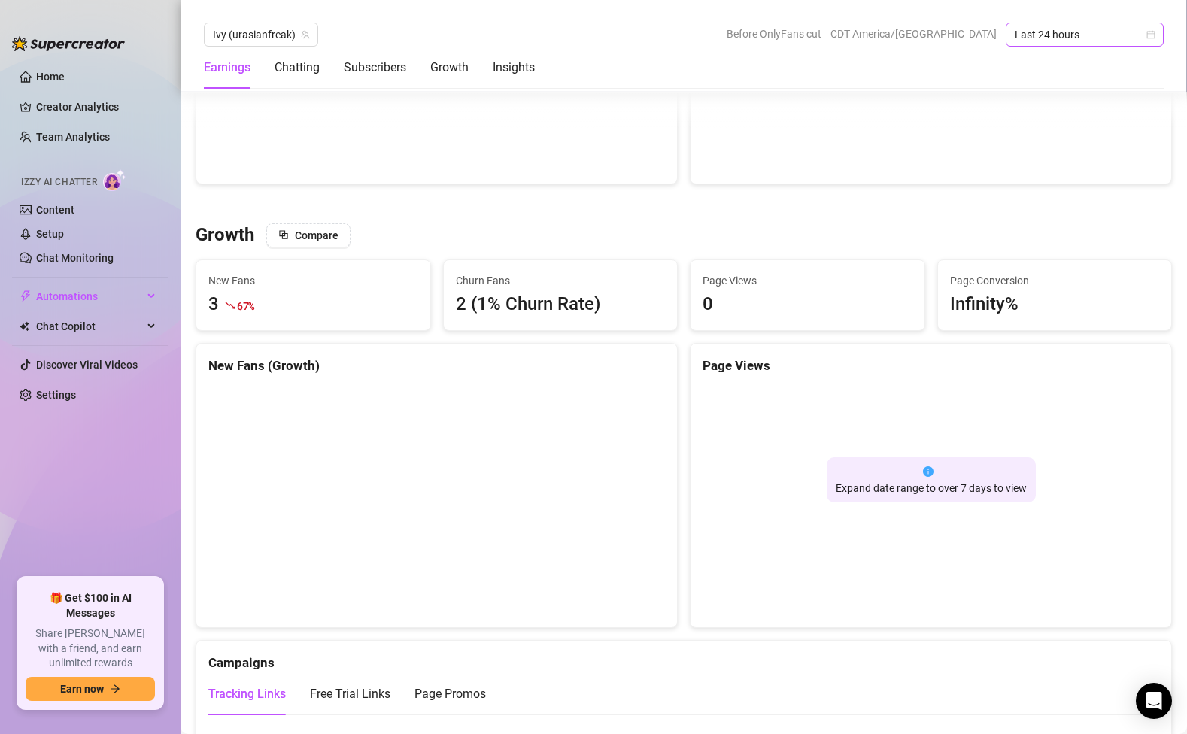
click at [1074, 28] on span "Last 24 hours" at bounding box center [1085, 34] width 140 height 23
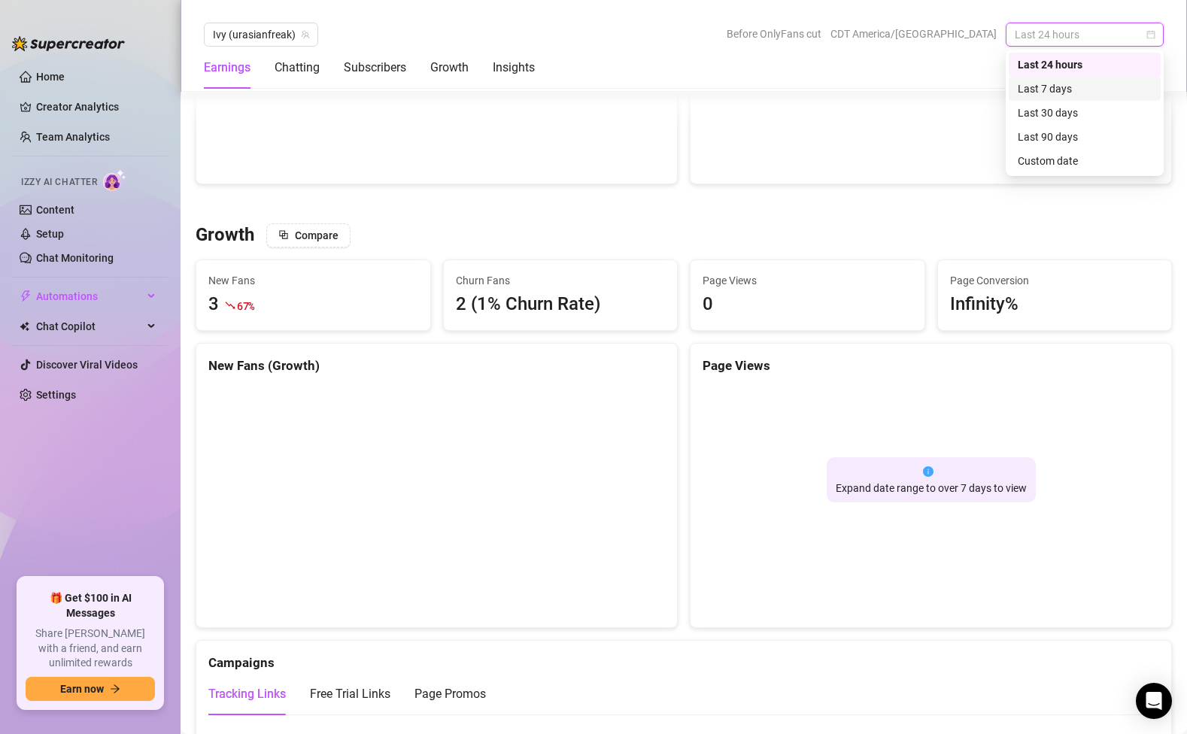
click at [1052, 97] on div "Last 7 days" at bounding box center [1085, 89] width 152 height 24
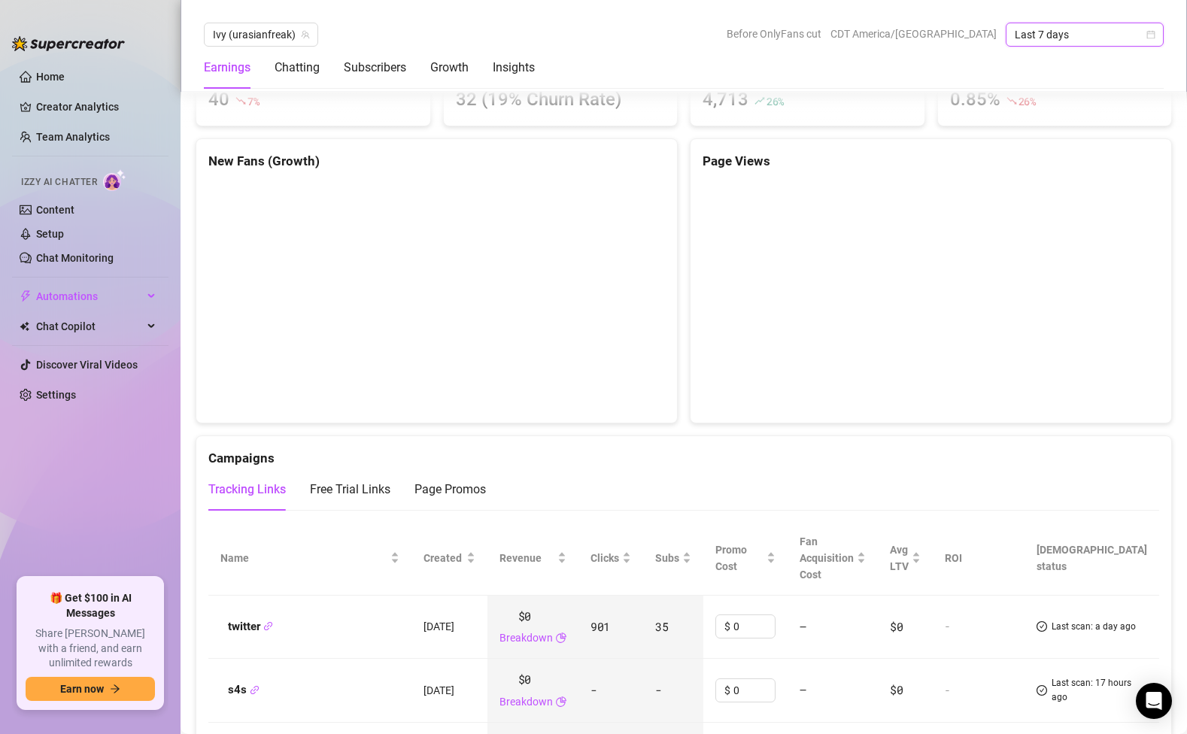
scroll to position [1376, 0]
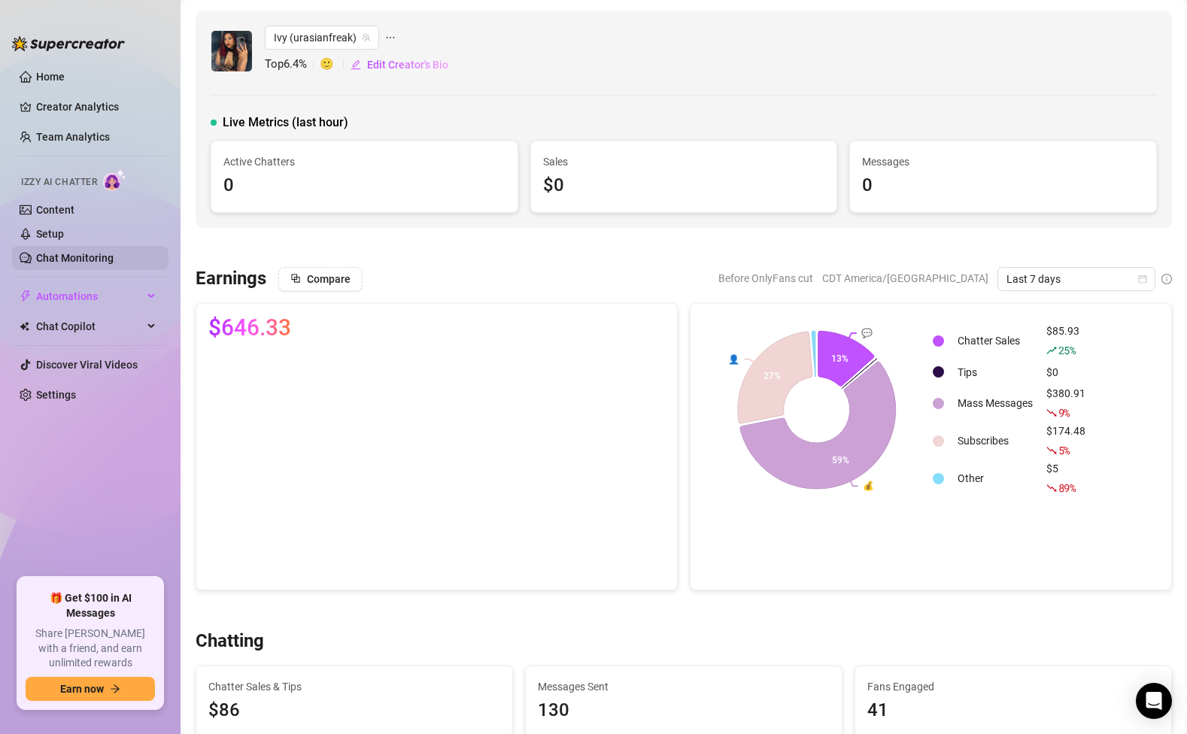
click at [66, 253] on link "Chat Monitoring" at bounding box center [74, 258] width 77 height 12
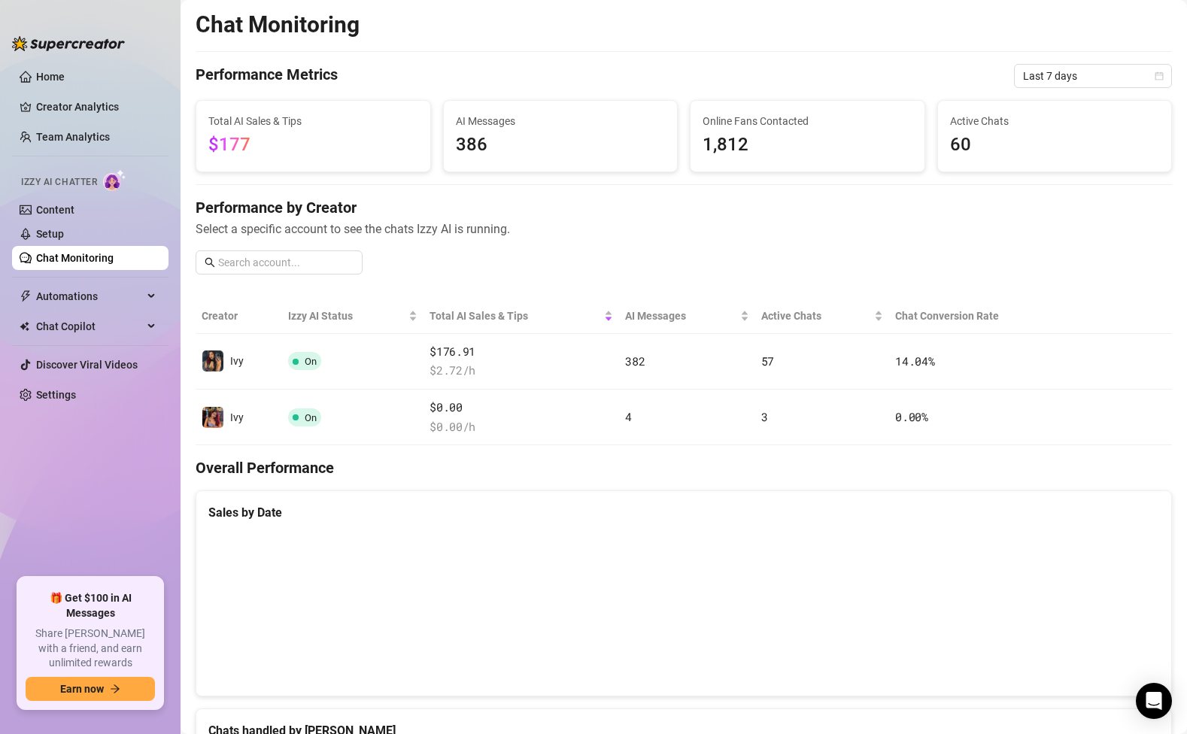
scroll to position [49, 0]
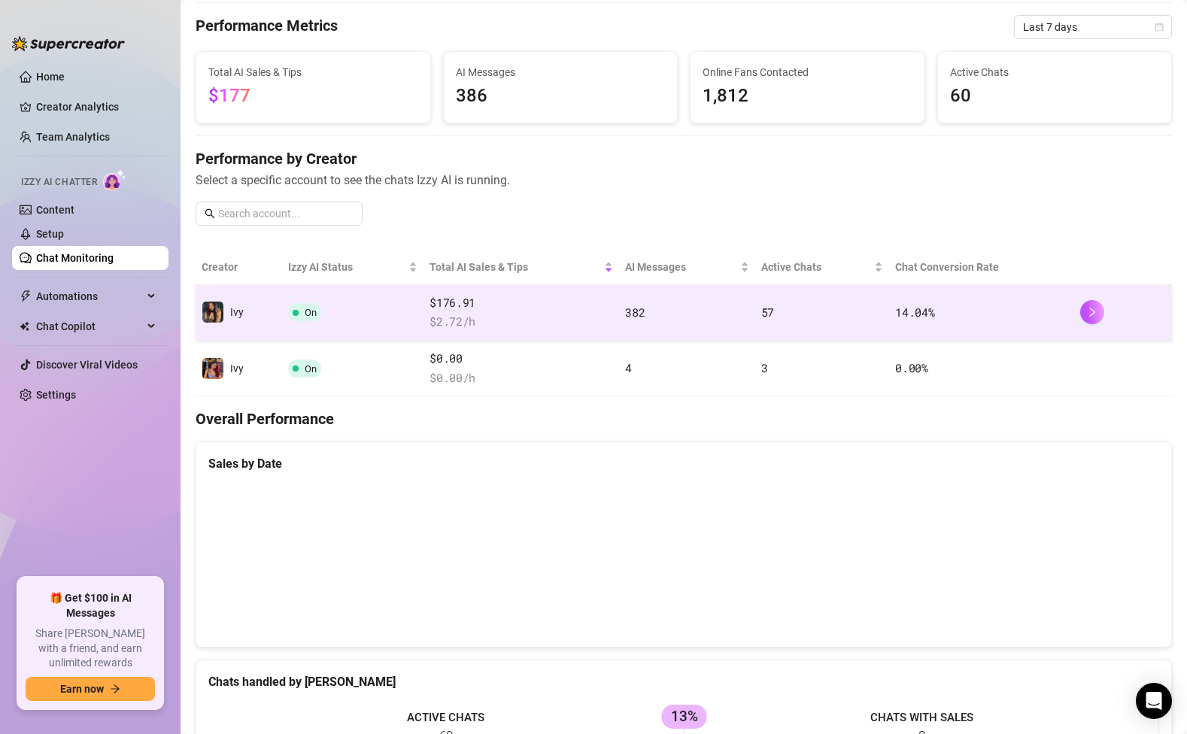
click at [466, 320] on span "$ 2.72 /h" at bounding box center [522, 322] width 184 height 18
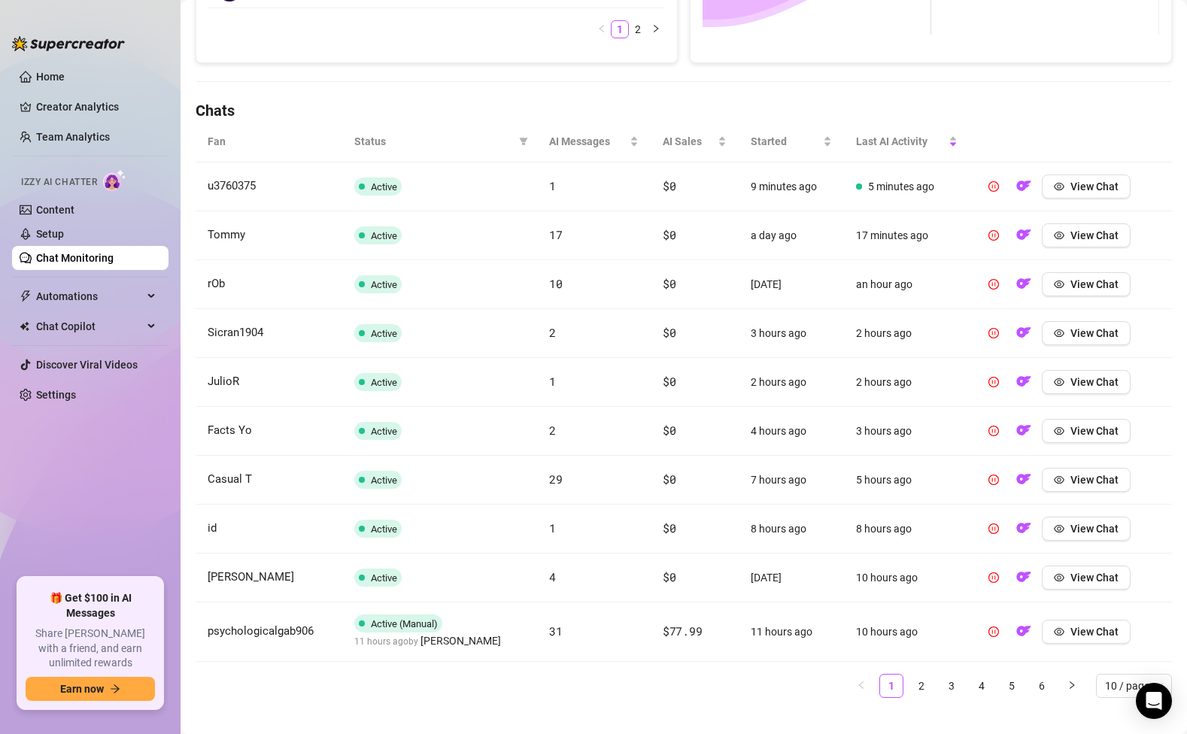
scroll to position [460, 0]
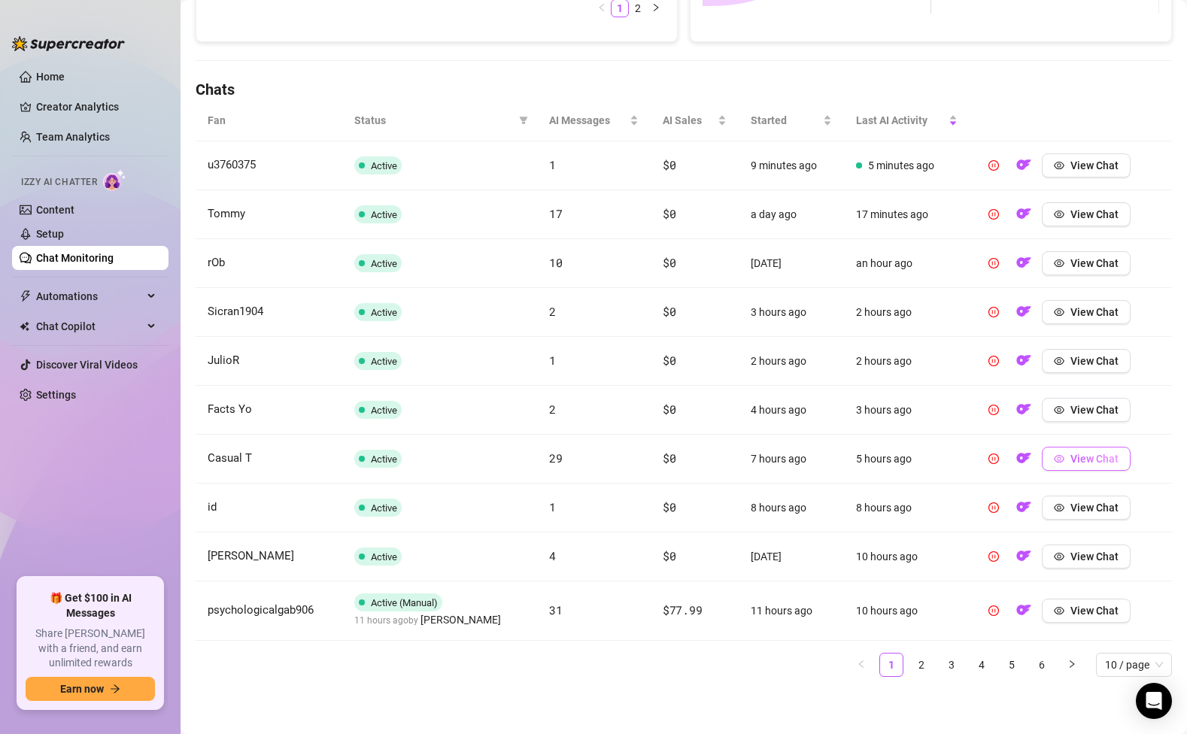
click at [1081, 453] on span "View Chat" at bounding box center [1094, 459] width 48 height 12
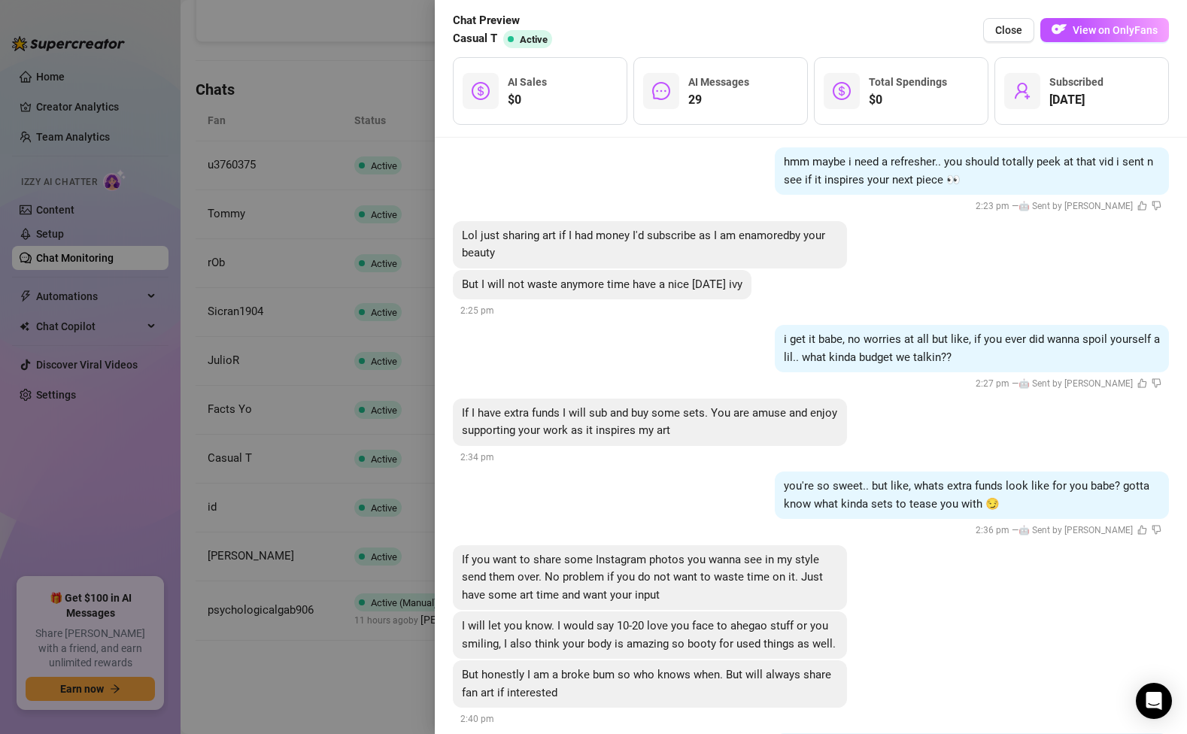
scroll to position [2664, 0]
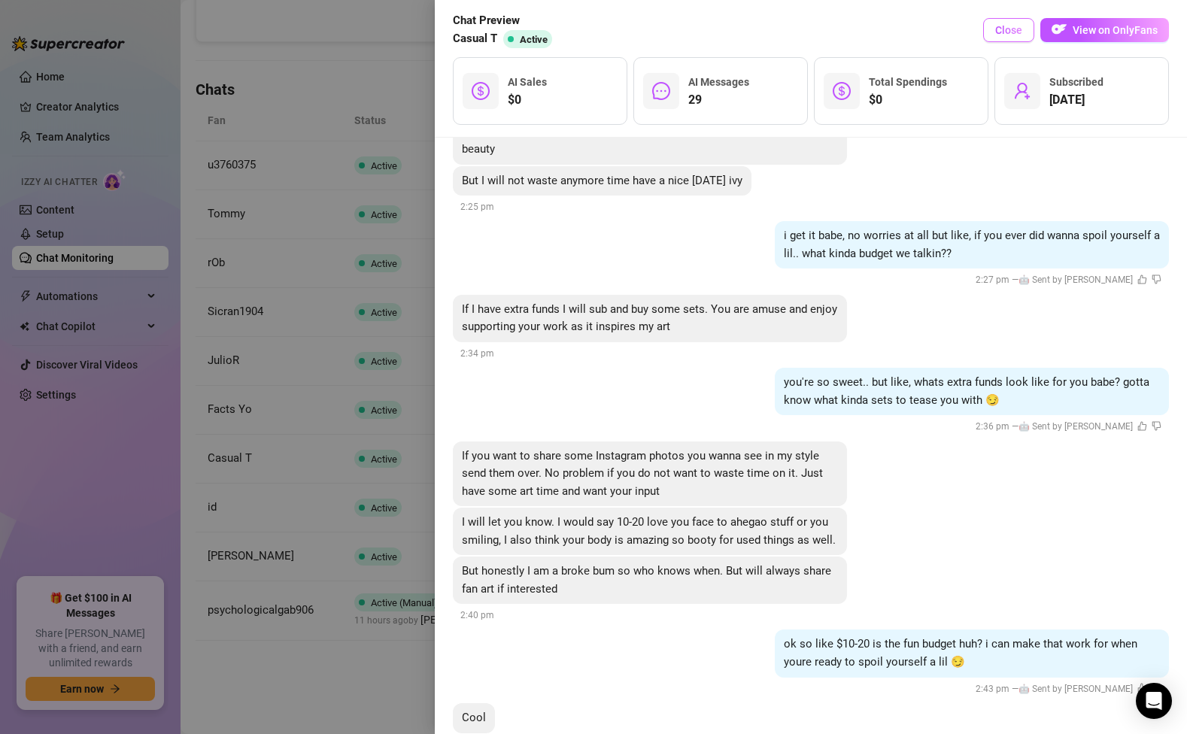
click at [1018, 25] on span "Close" at bounding box center [1008, 30] width 27 height 12
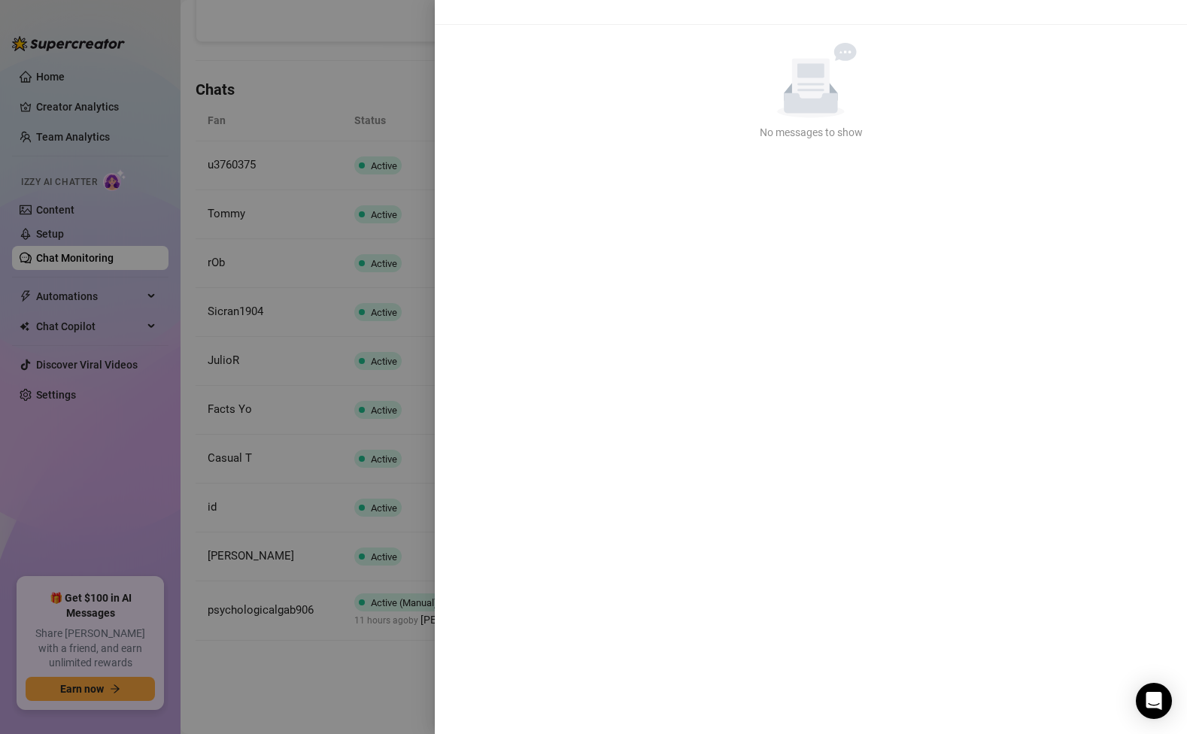
scroll to position [0, 0]
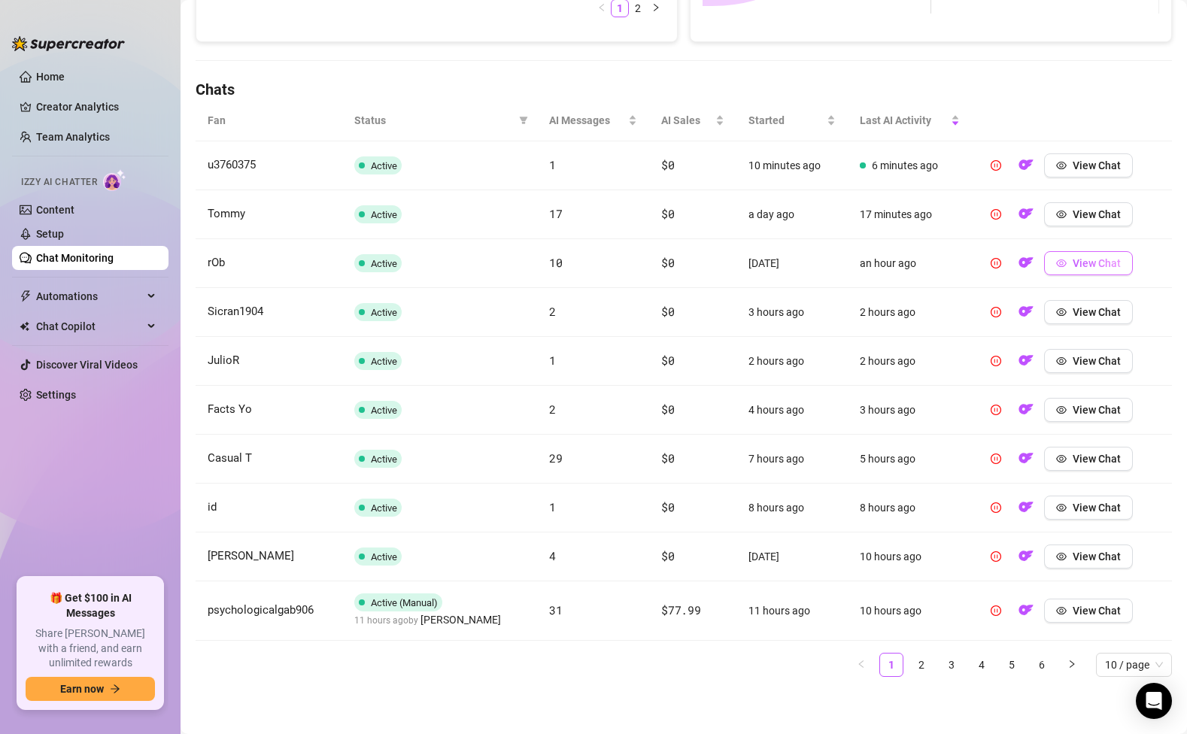
click at [1094, 272] on button "View Chat" at bounding box center [1088, 263] width 89 height 24
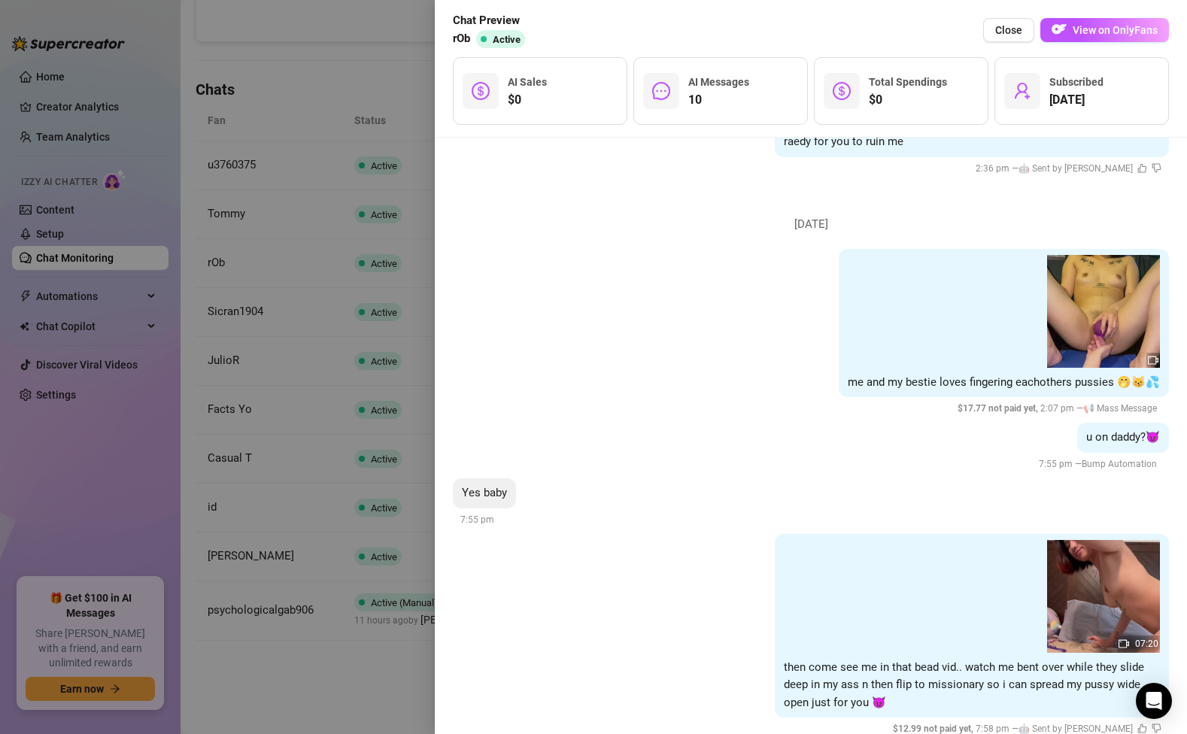
scroll to position [2409, 0]
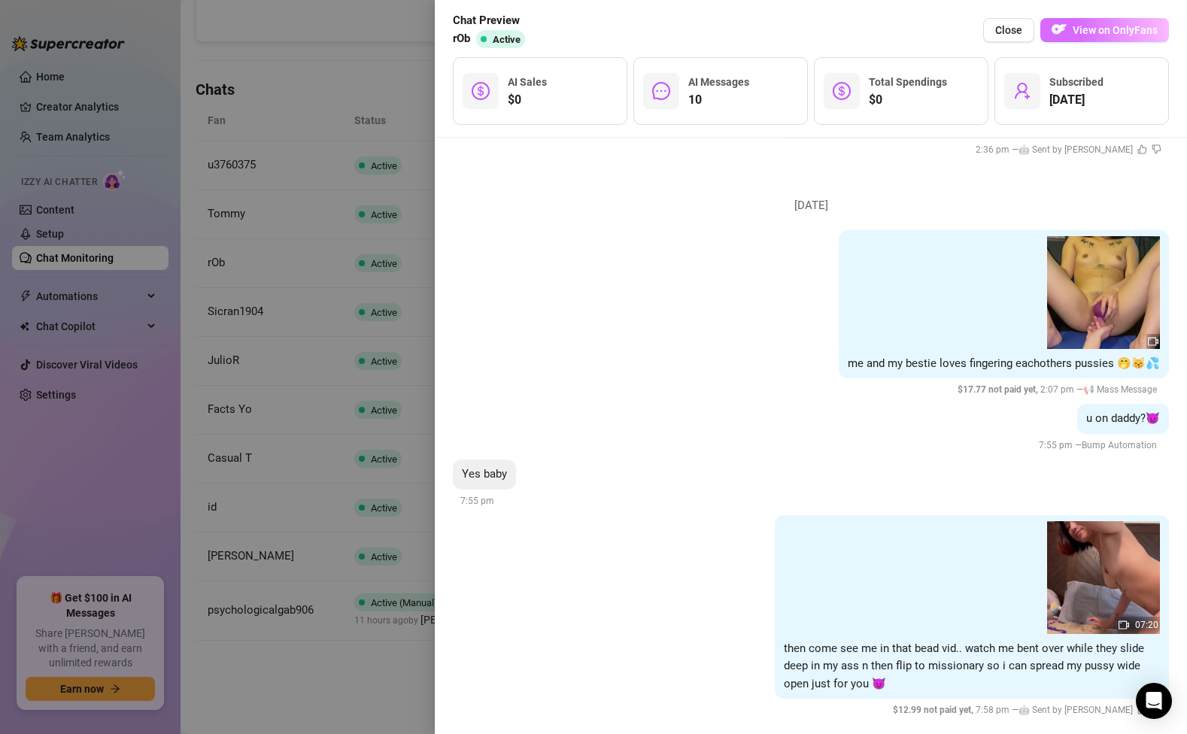
click at [1122, 18] on button "View on OnlyFans" at bounding box center [1104, 30] width 129 height 24
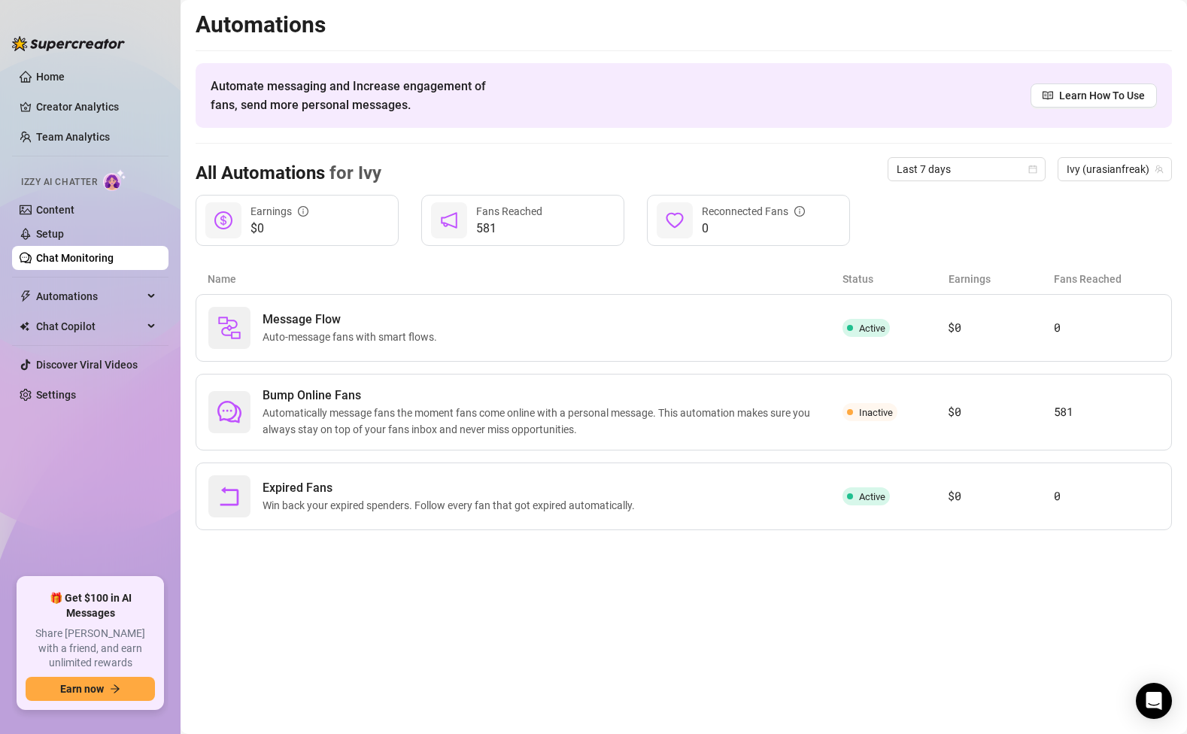
click at [76, 257] on link "Chat Monitoring" at bounding box center [74, 258] width 77 height 12
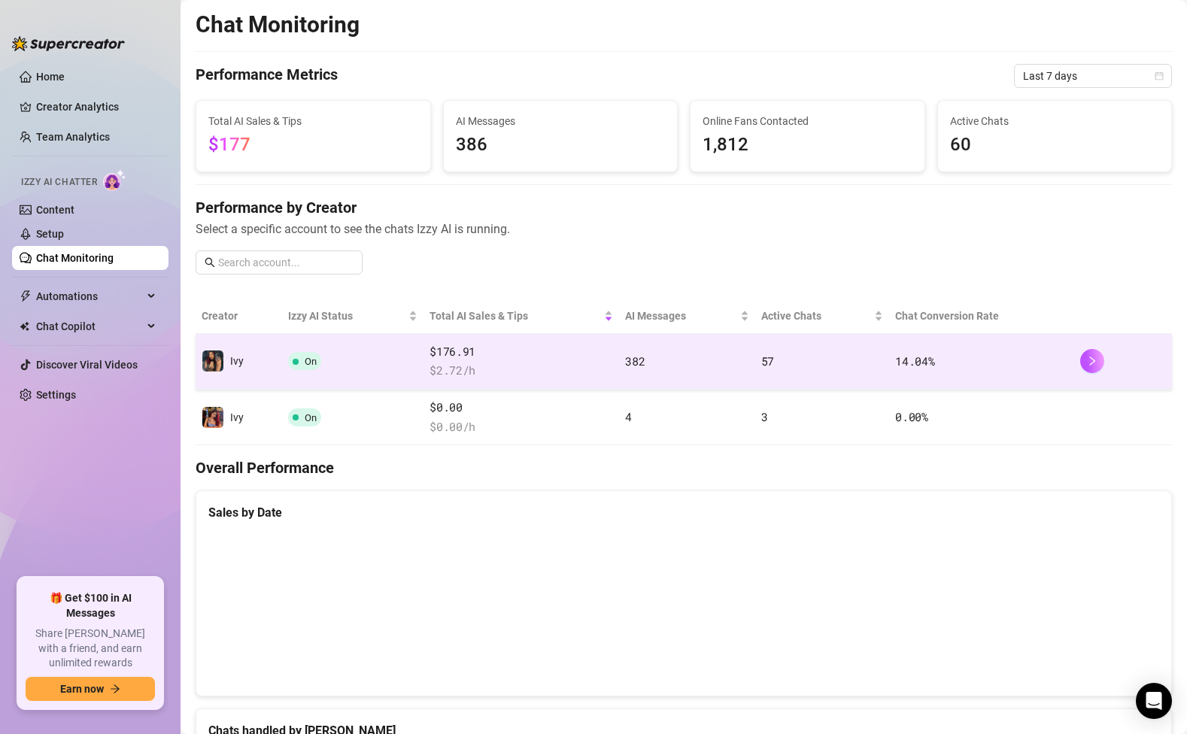
click at [400, 357] on td "On" at bounding box center [352, 362] width 141 height 56
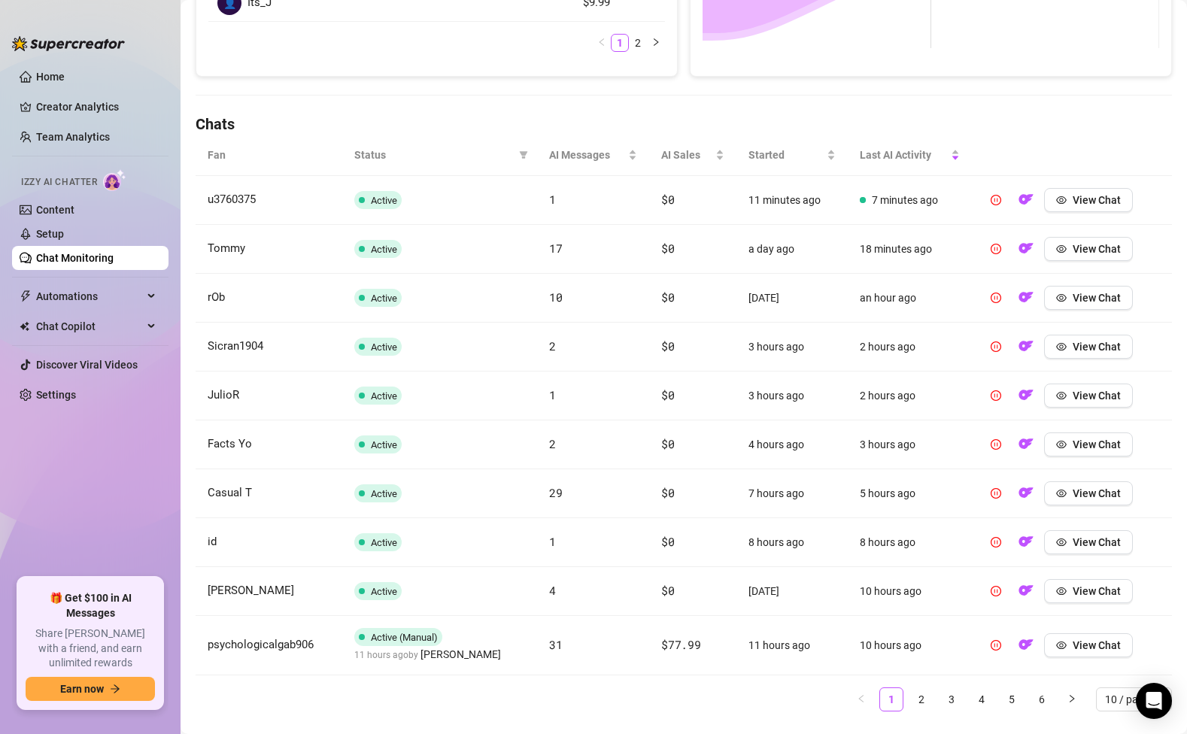
scroll to position [460, 0]
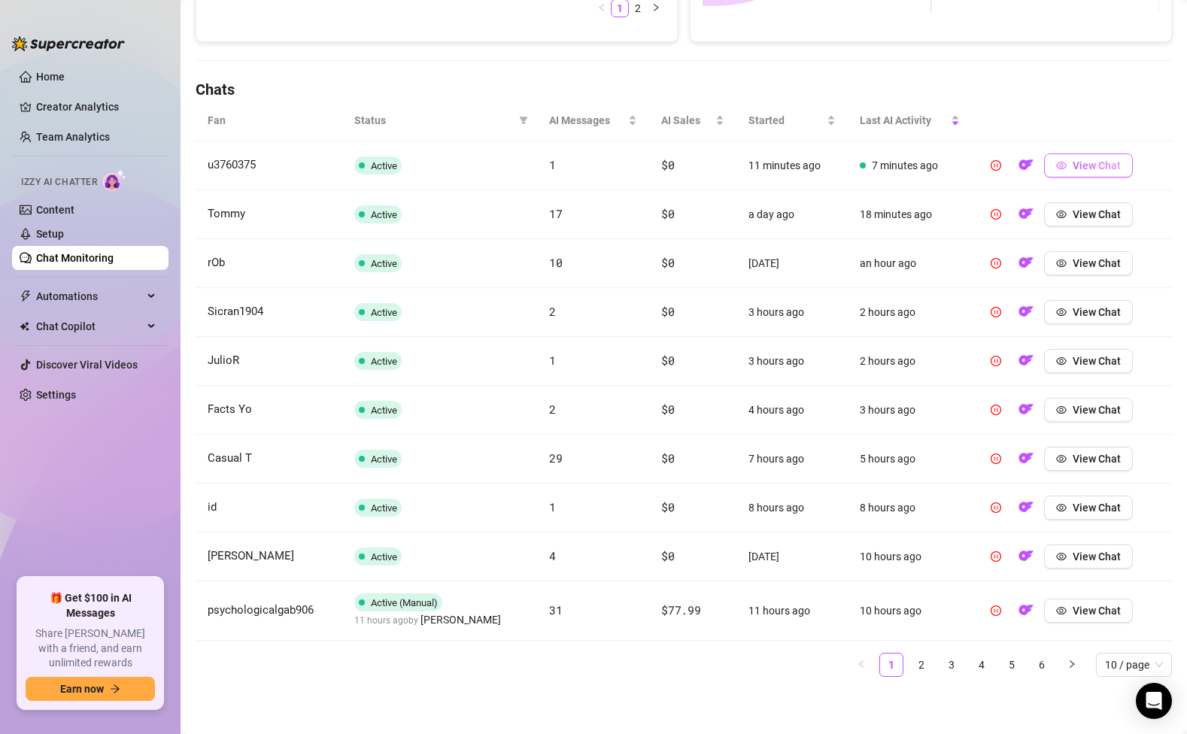
click at [1097, 170] on span "View Chat" at bounding box center [1097, 165] width 48 height 12
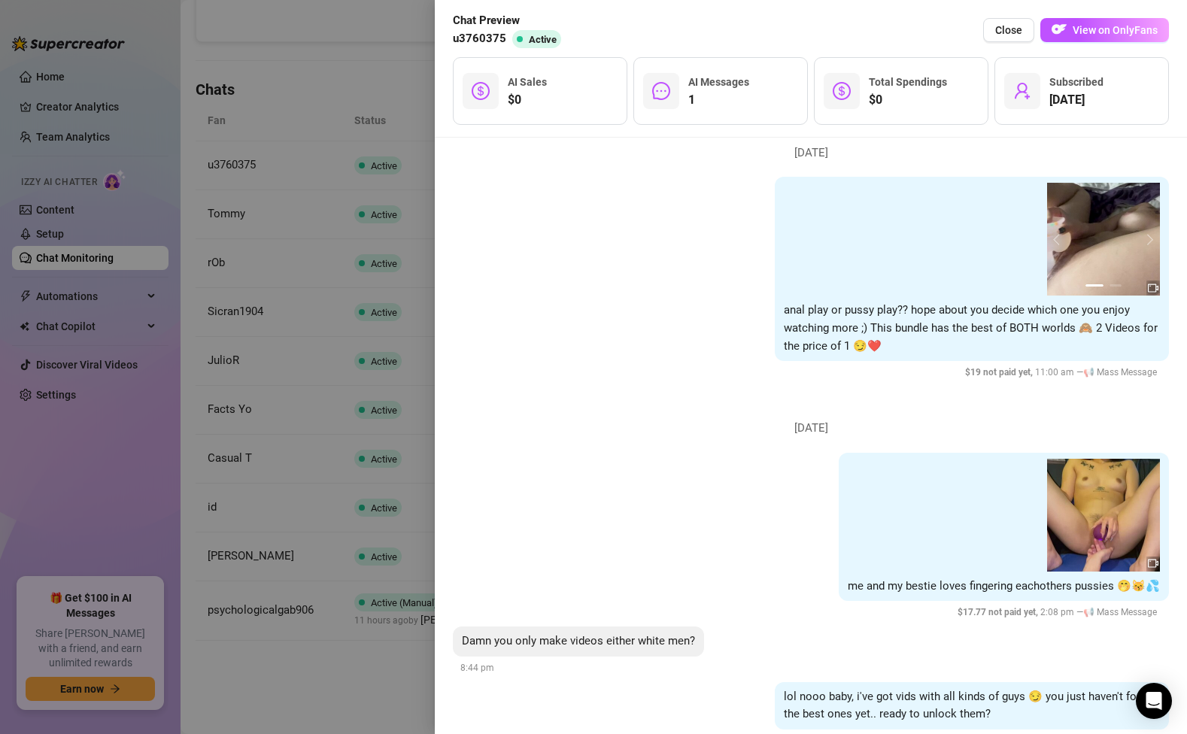
scroll to position [563, 0]
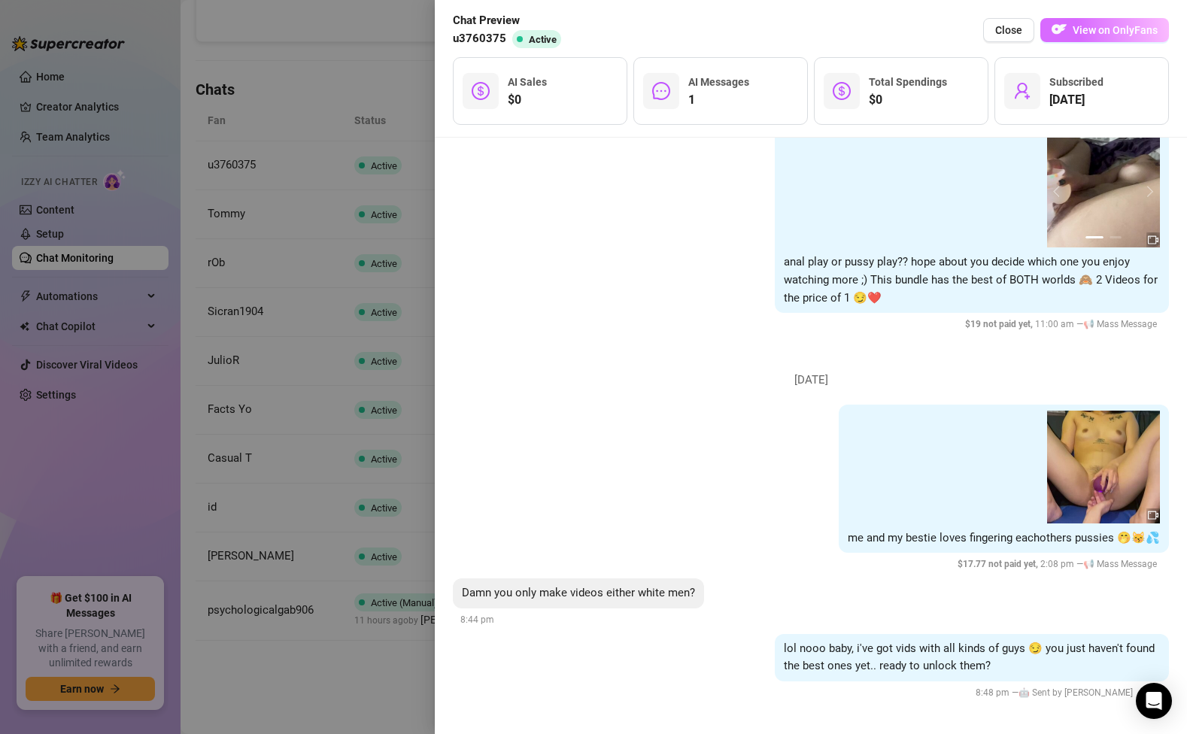
click at [1075, 32] on span "View on OnlyFans" at bounding box center [1115, 30] width 85 height 12
click at [92, 287] on div at bounding box center [593, 367] width 1187 height 734
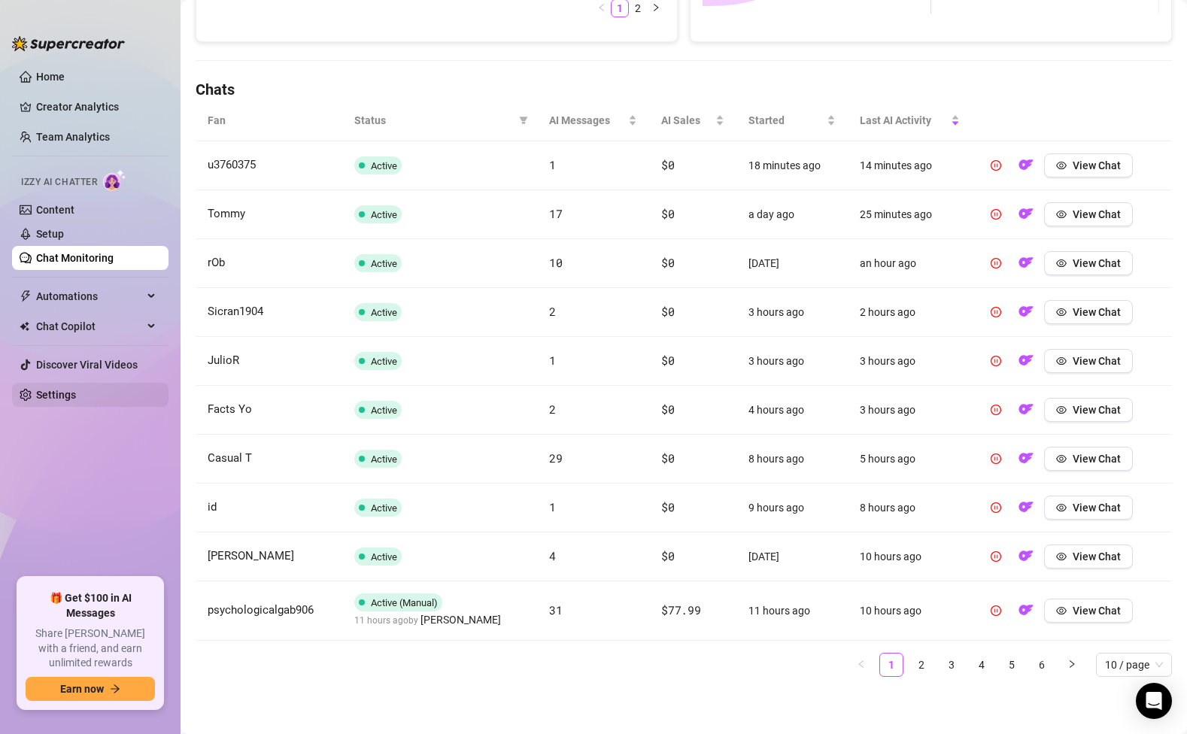
click at [65, 394] on link "Settings" at bounding box center [56, 395] width 40 height 12
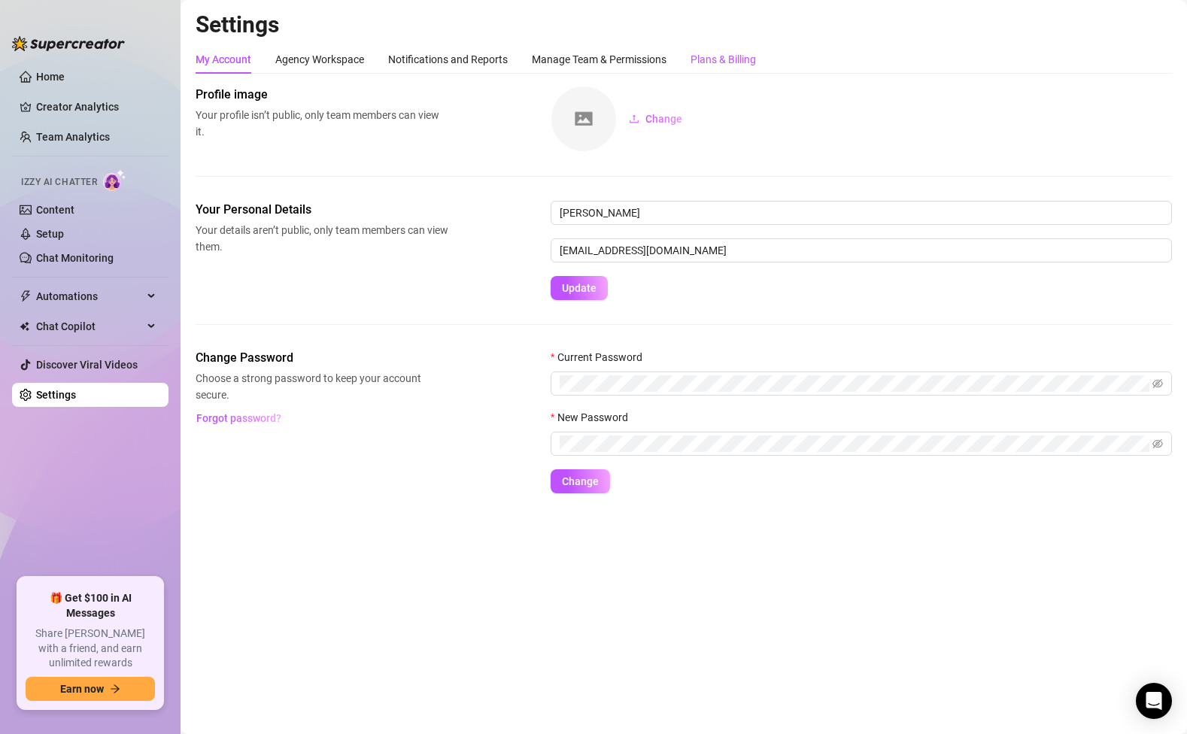
click at [739, 51] on div "Plans & Billing" at bounding box center [723, 59] width 65 height 17
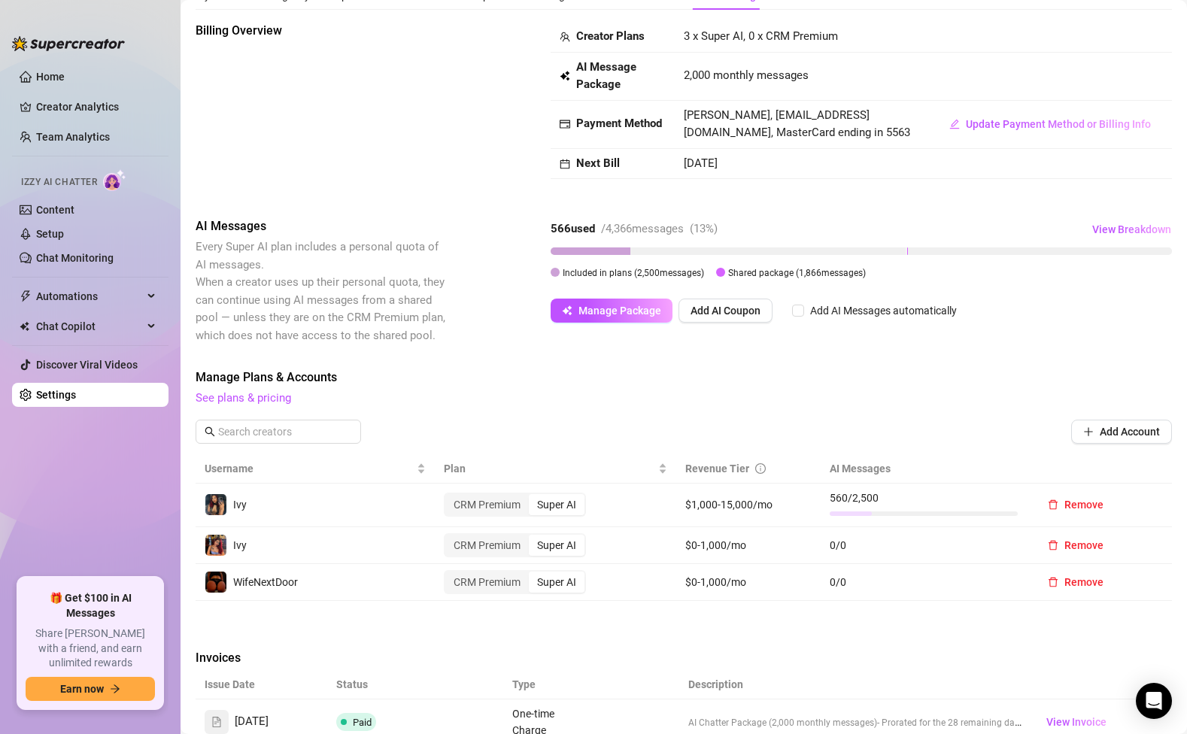
scroll to position [313, 0]
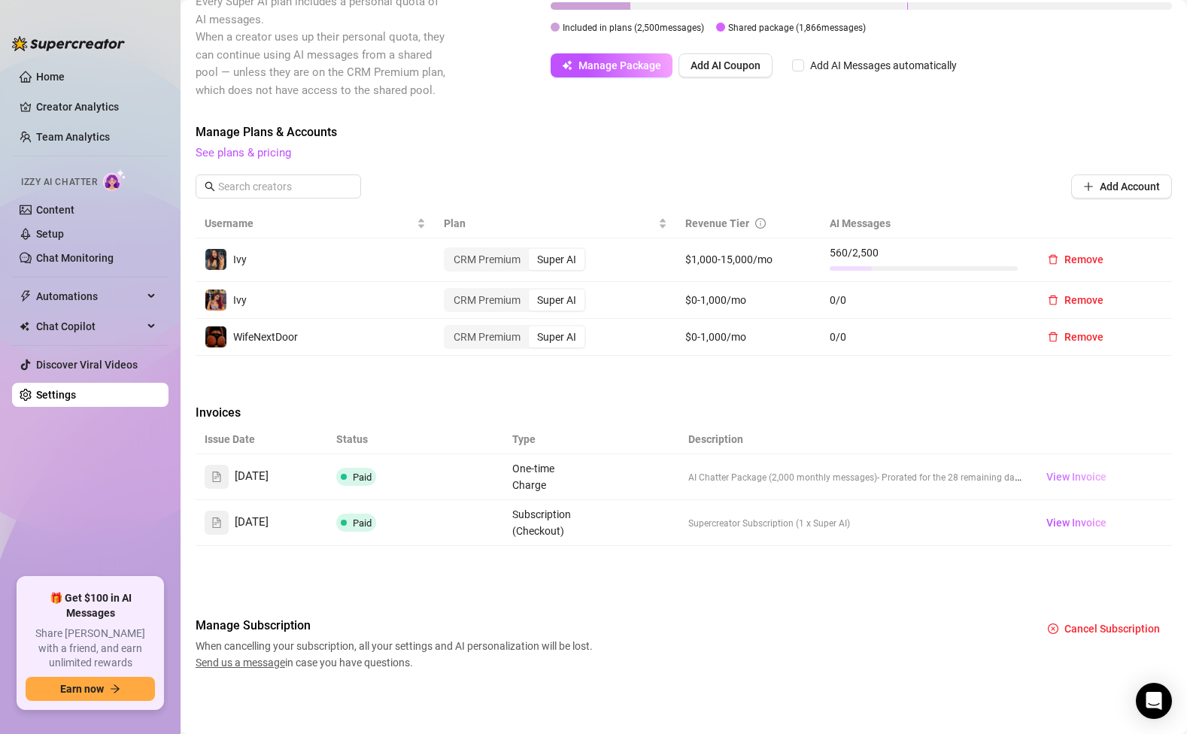
click at [1070, 475] on span "View Invoice" at bounding box center [1076, 477] width 60 height 17
